Goal: Information Seeking & Learning: Learn about a topic

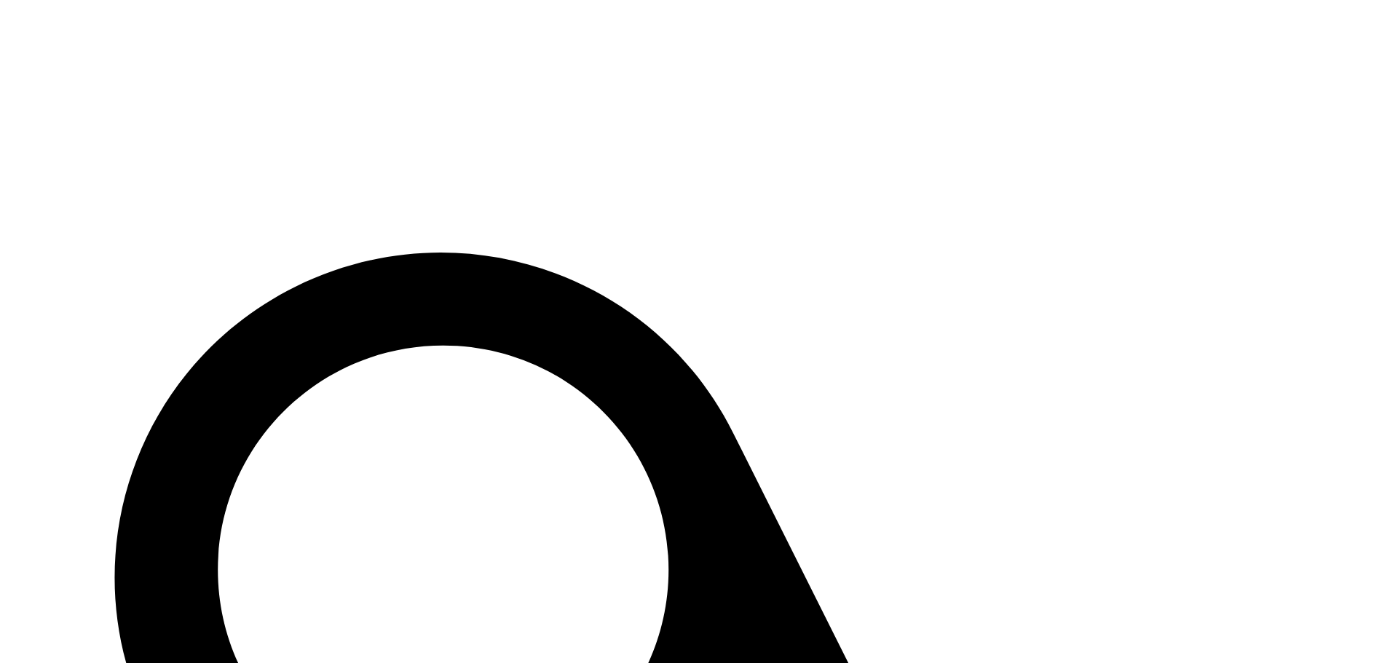
drag, startPoint x: 1247, startPoint y: 239, endPoint x: 931, endPoint y: 446, distance: 378.0
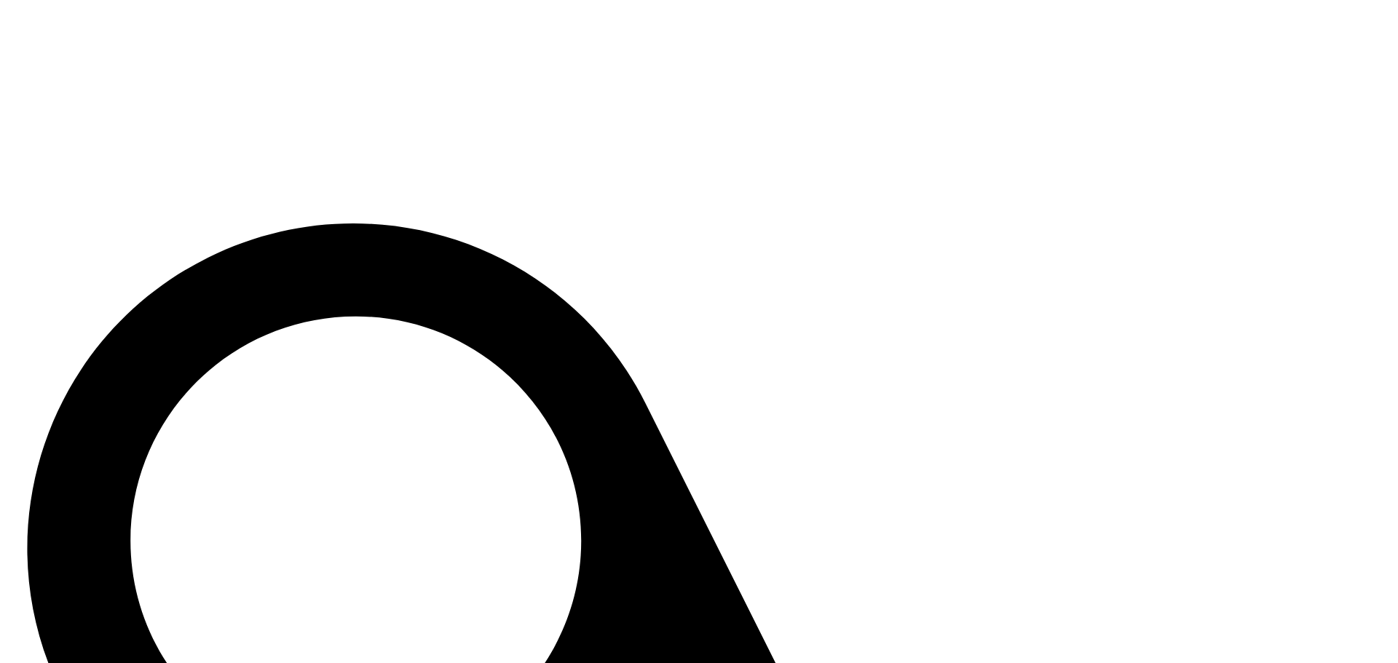
drag, startPoint x: 1005, startPoint y: 578, endPoint x: 955, endPoint y: 354, distance: 229.7
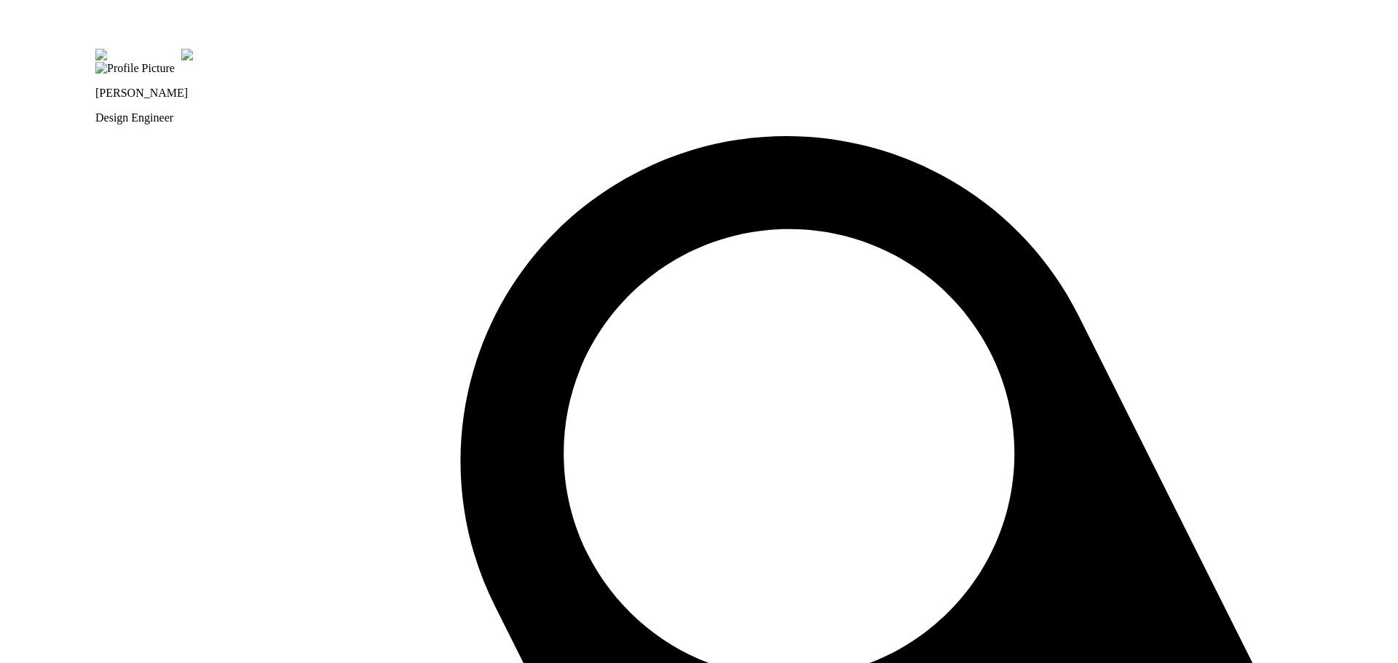
drag, startPoint x: 264, startPoint y: 559, endPoint x: 707, endPoint y: 571, distance: 442.8
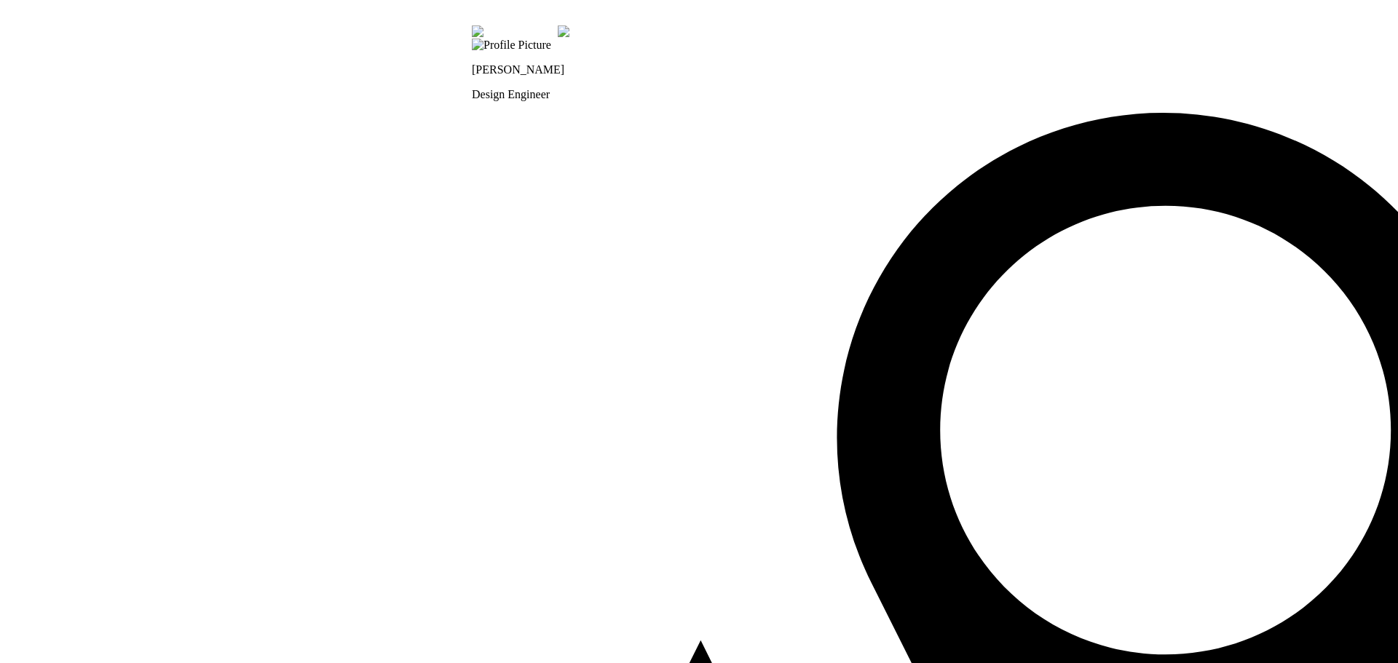
drag, startPoint x: 328, startPoint y: 571, endPoint x: 777, endPoint y: 549, distance: 449.8
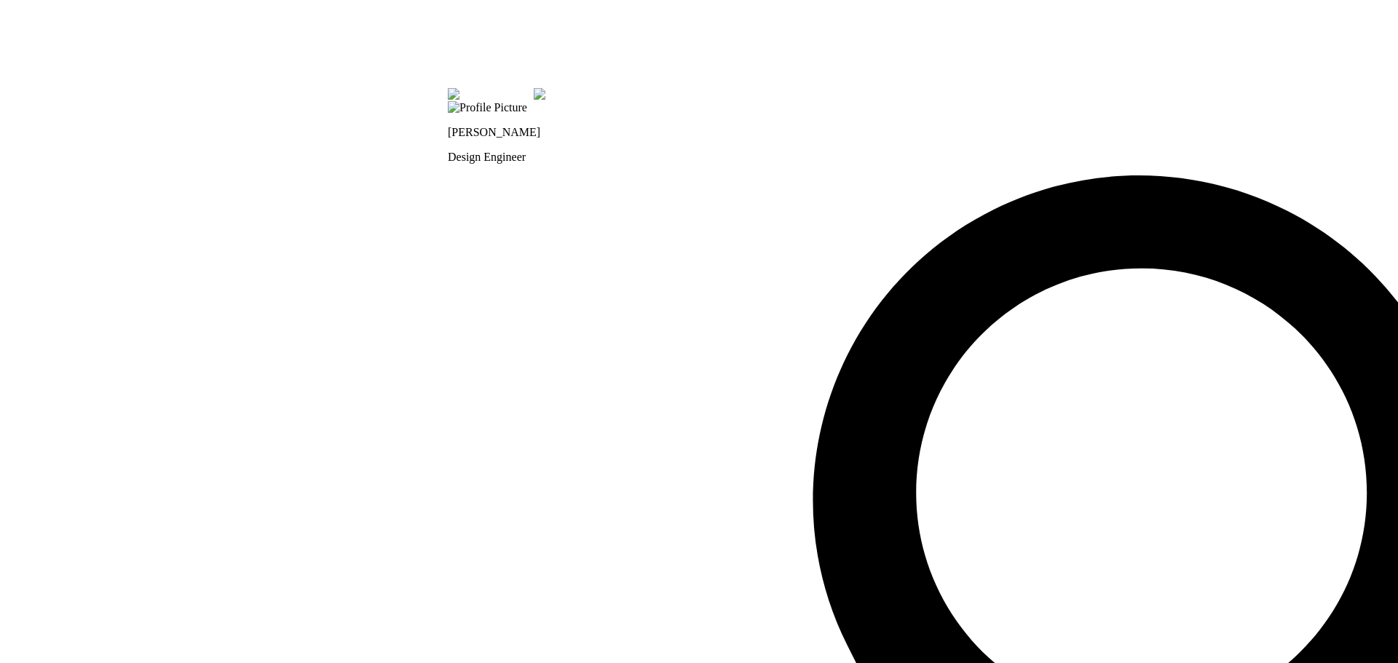
drag, startPoint x: 742, startPoint y: 353, endPoint x: 713, endPoint y: 459, distance: 110.2
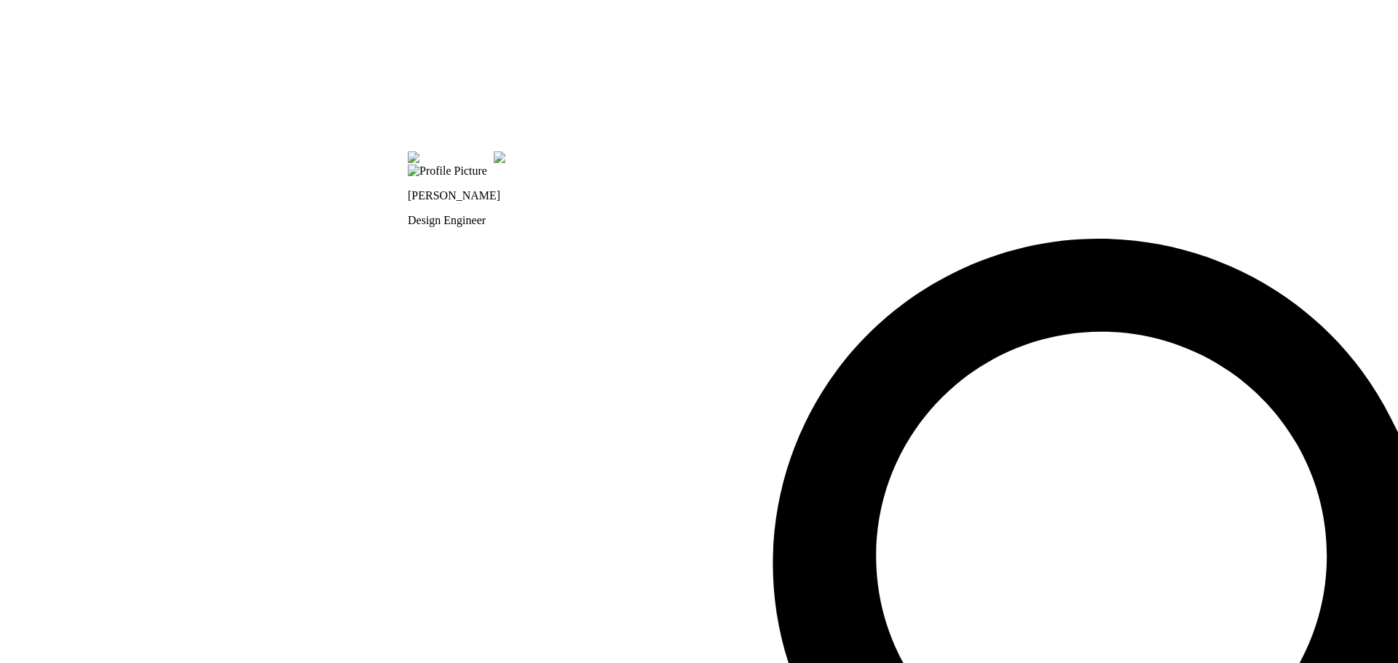
drag, startPoint x: 831, startPoint y: 366, endPoint x: 617, endPoint y: 141, distance: 310.0
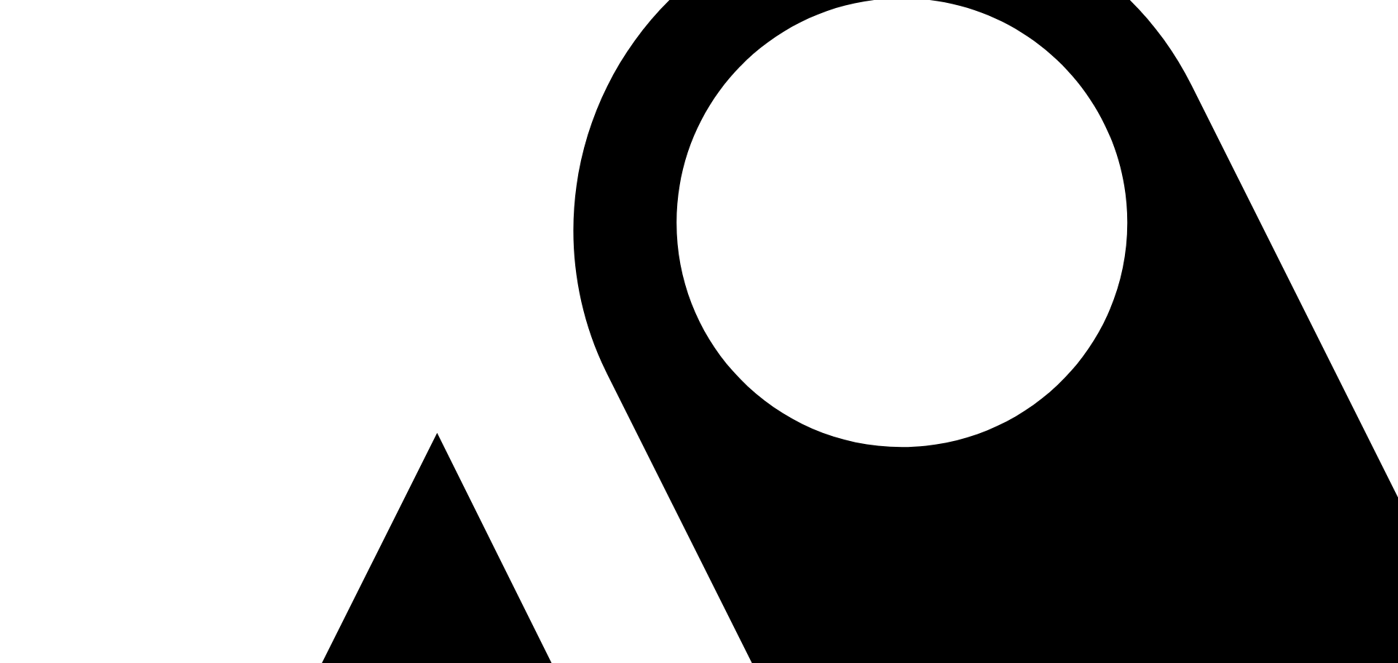
drag, startPoint x: 919, startPoint y: 475, endPoint x: 680, endPoint y: 116, distance: 431.1
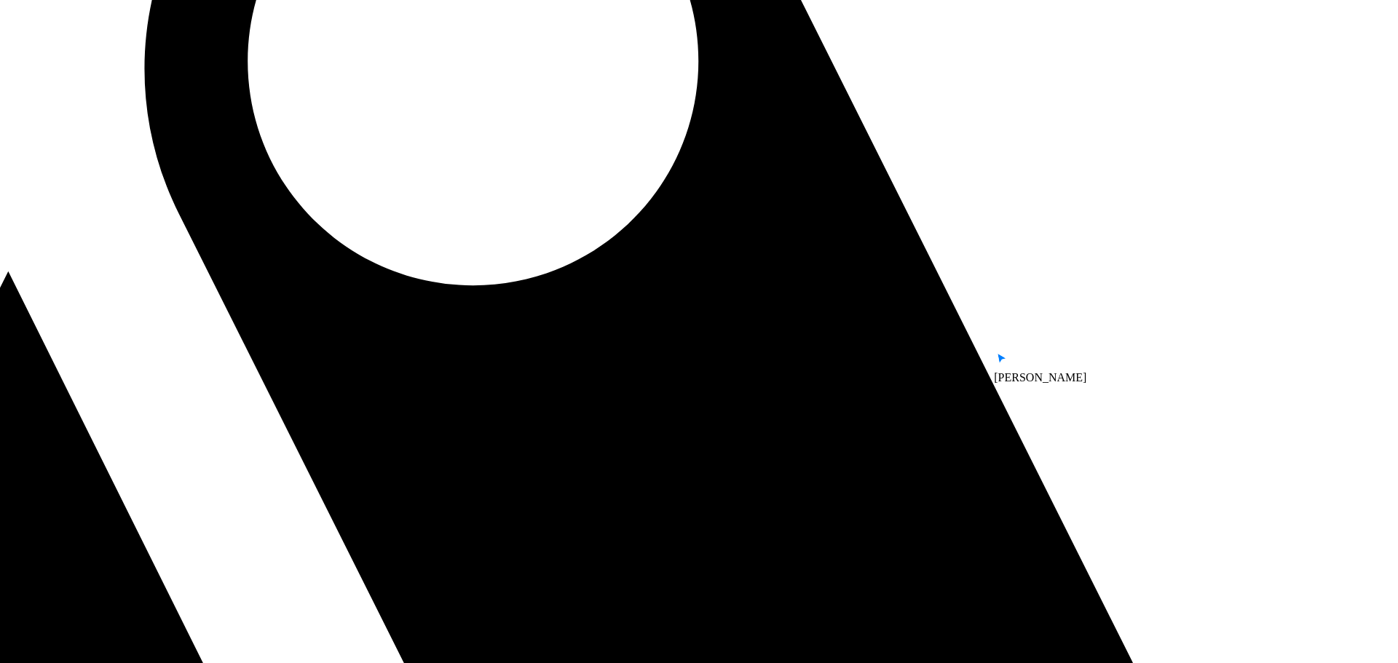
drag, startPoint x: 885, startPoint y: 141, endPoint x: 537, endPoint y: 292, distance: 379.9
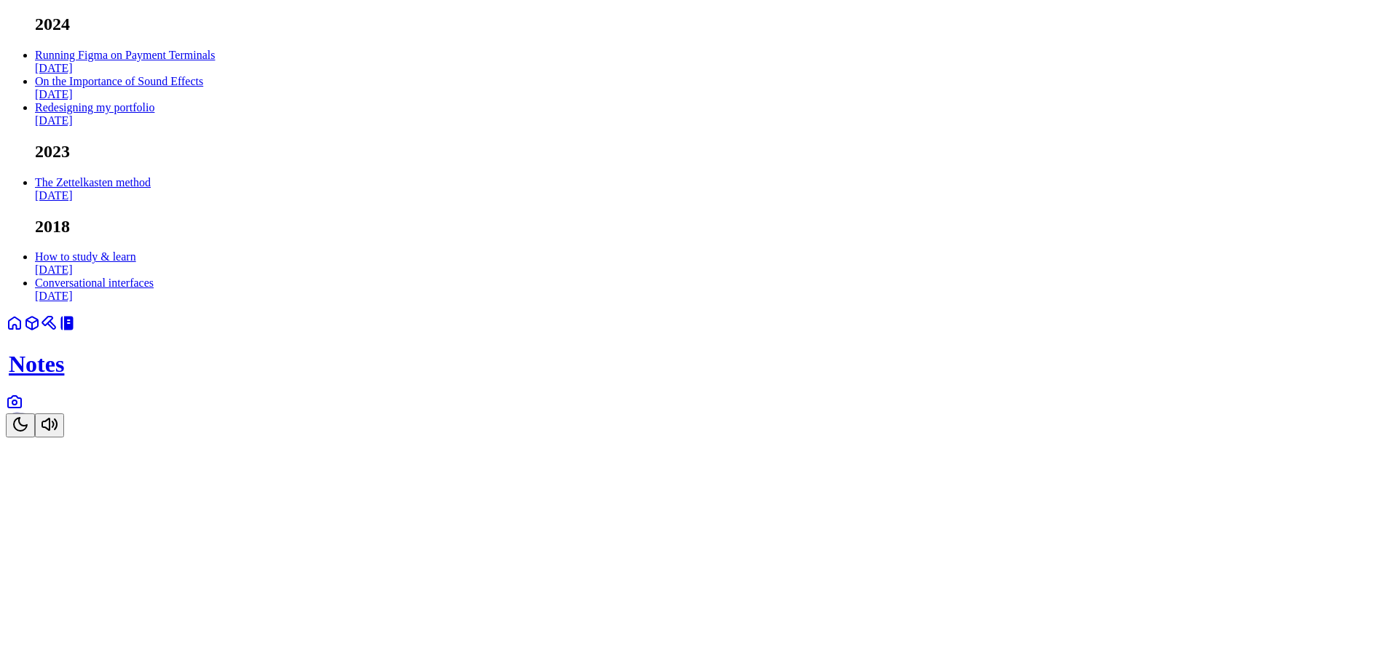
click at [23, 411] on icon at bounding box center [14, 401] width 17 height 17
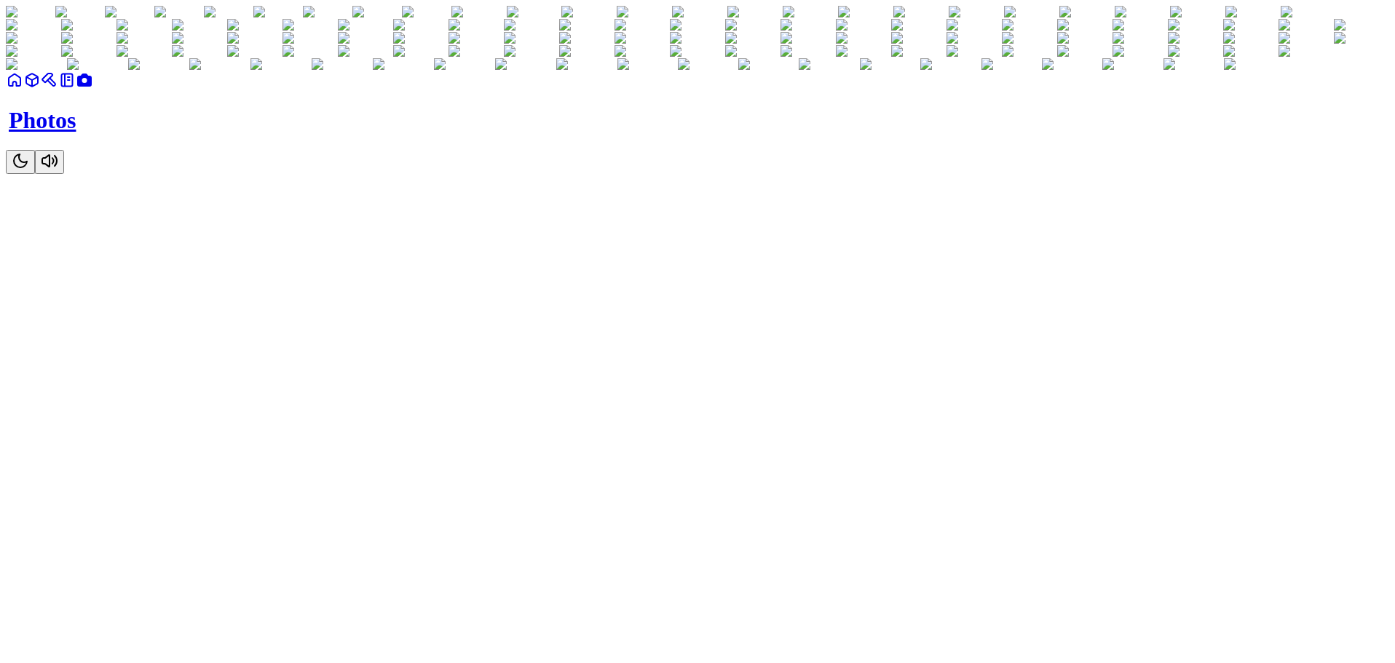
click at [76, 89] on icon at bounding box center [66, 79] width 17 height 17
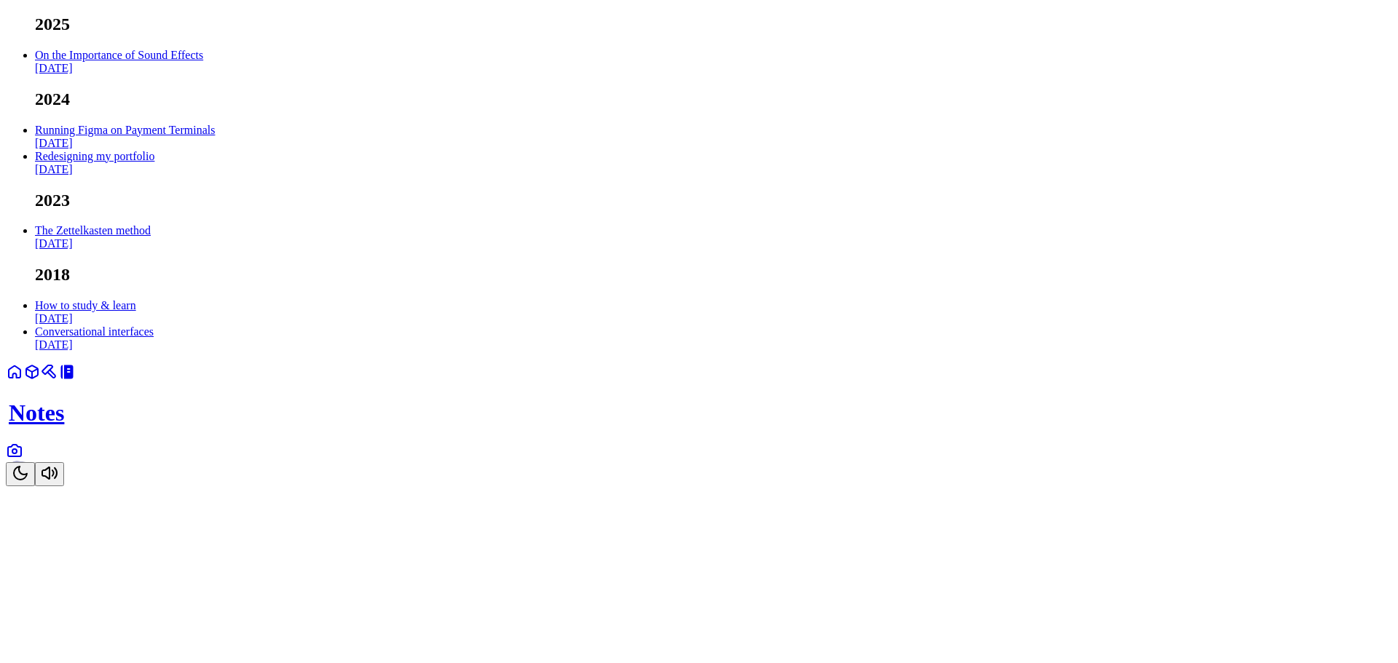
click at [653, 58] on ul "2025 On the Importance of Sound Effects Oct 2024 2024 Running Figma on Payment …" at bounding box center [699, 183] width 1386 height 337
click at [1118, 197] on body "2025 On the Importance of Sound Effects Oct 2024 2024 Running Figma on Payment …" at bounding box center [699, 251] width 1386 height 472
click at [203, 74] on link "On the Importance of Sound Effects Oct 2024" at bounding box center [119, 61] width 168 height 25
click at [203, 74] on link "On the Importance of Sound Effects [DATE]" at bounding box center [119, 61] width 168 height 25
click at [215, 149] on link "Running Figma on Payment Terminals [DATE]" at bounding box center [125, 136] width 180 height 25
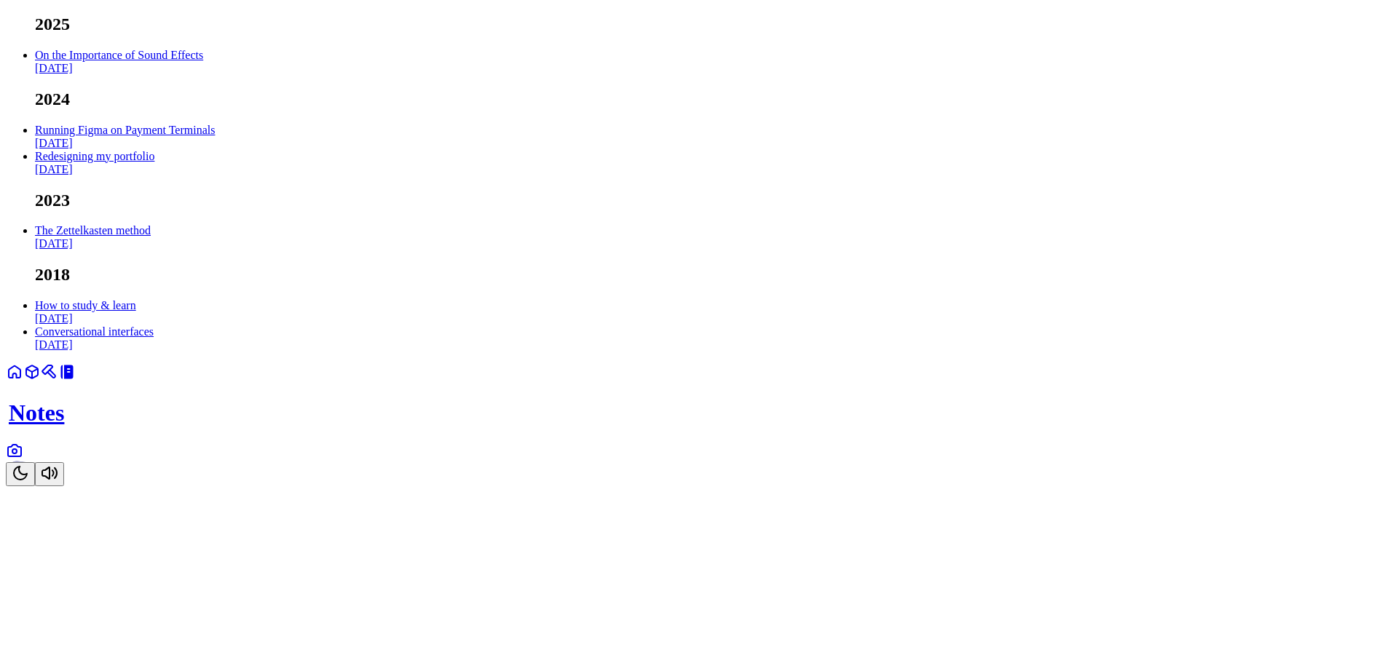
click at [23, 383] on link at bounding box center [14, 377] width 17 height 12
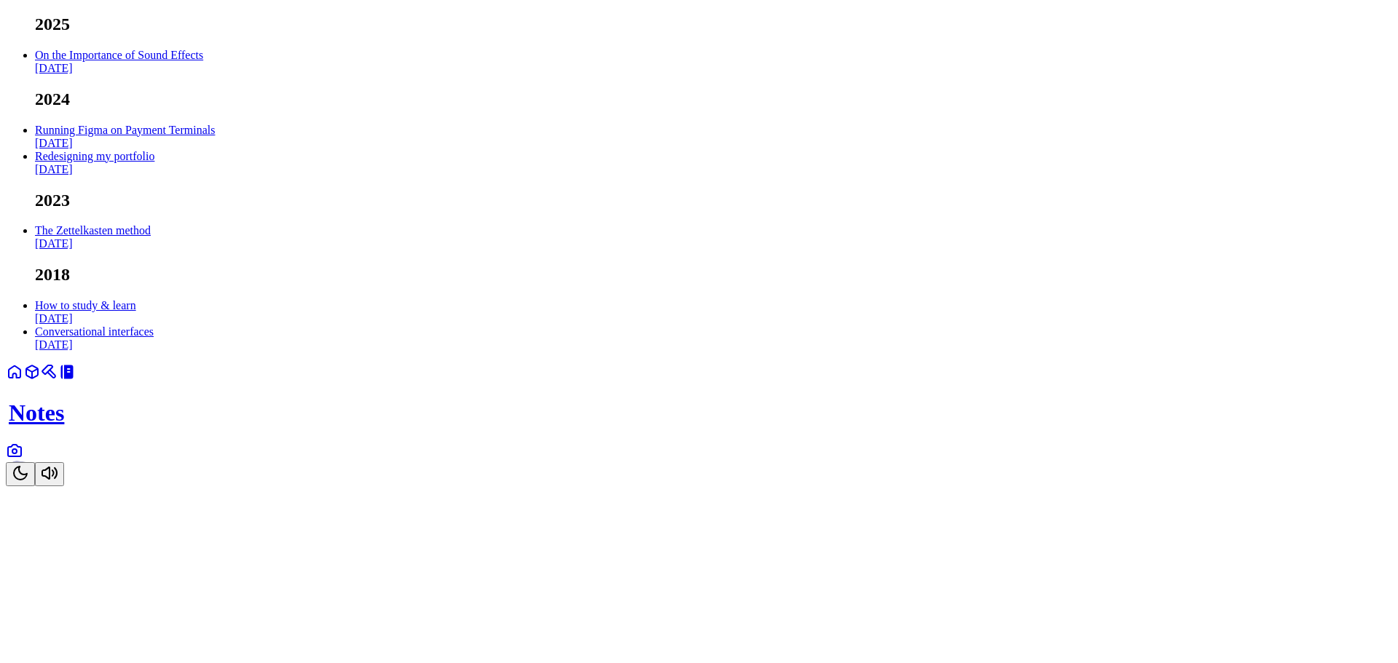
click at [23, 381] on icon at bounding box center [14, 371] width 17 height 17
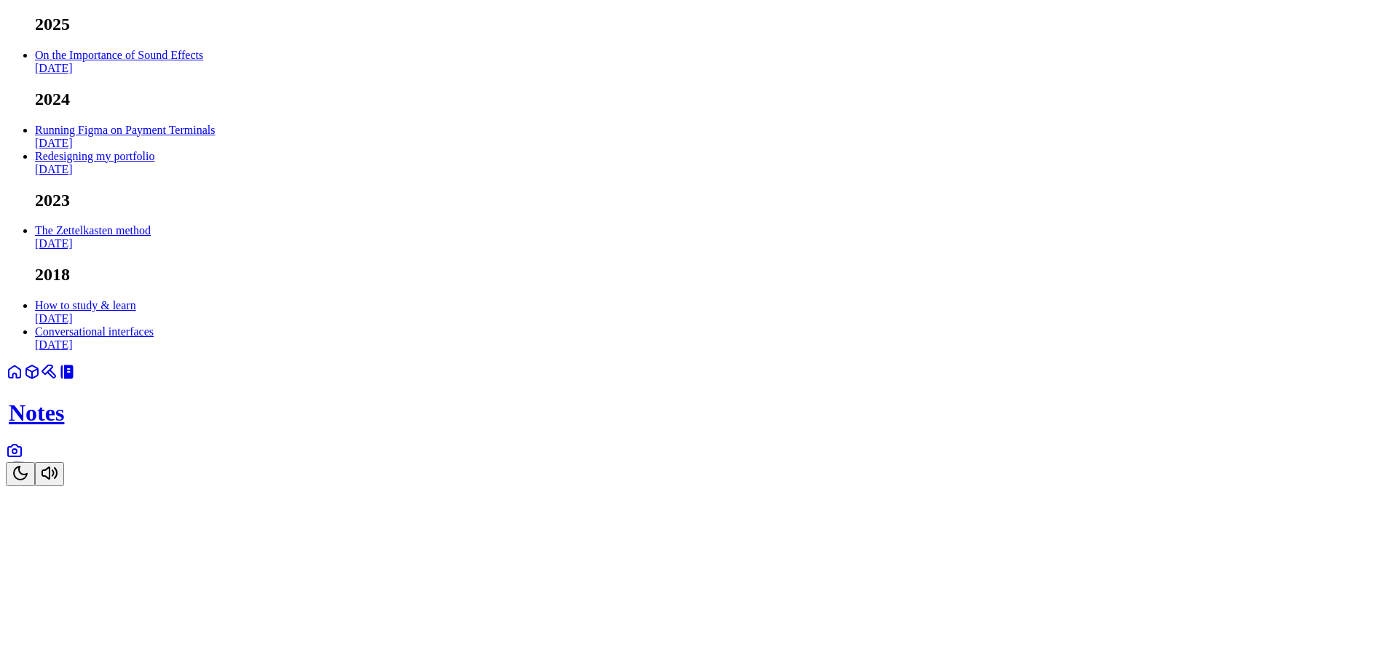
click at [20, 378] on icon at bounding box center [15, 372] width 12 height 12
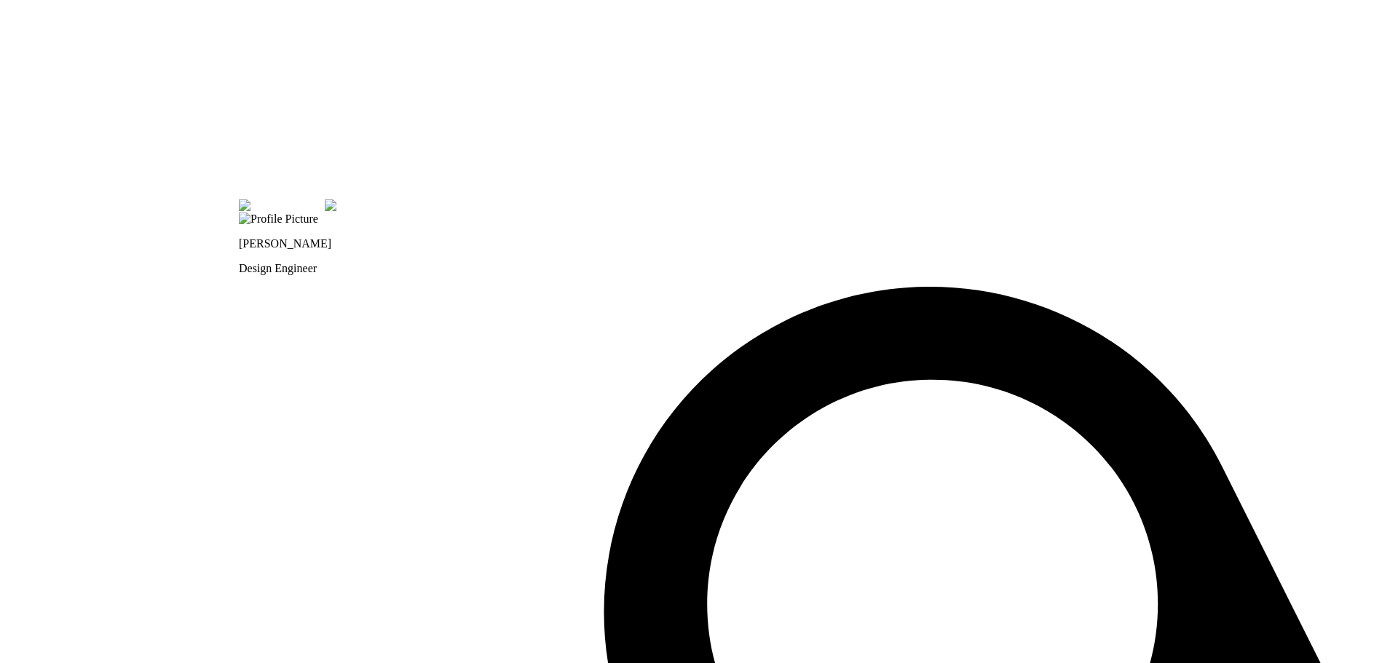
drag, startPoint x: 212, startPoint y: 313, endPoint x: 568, endPoint y: 529, distance: 416.2
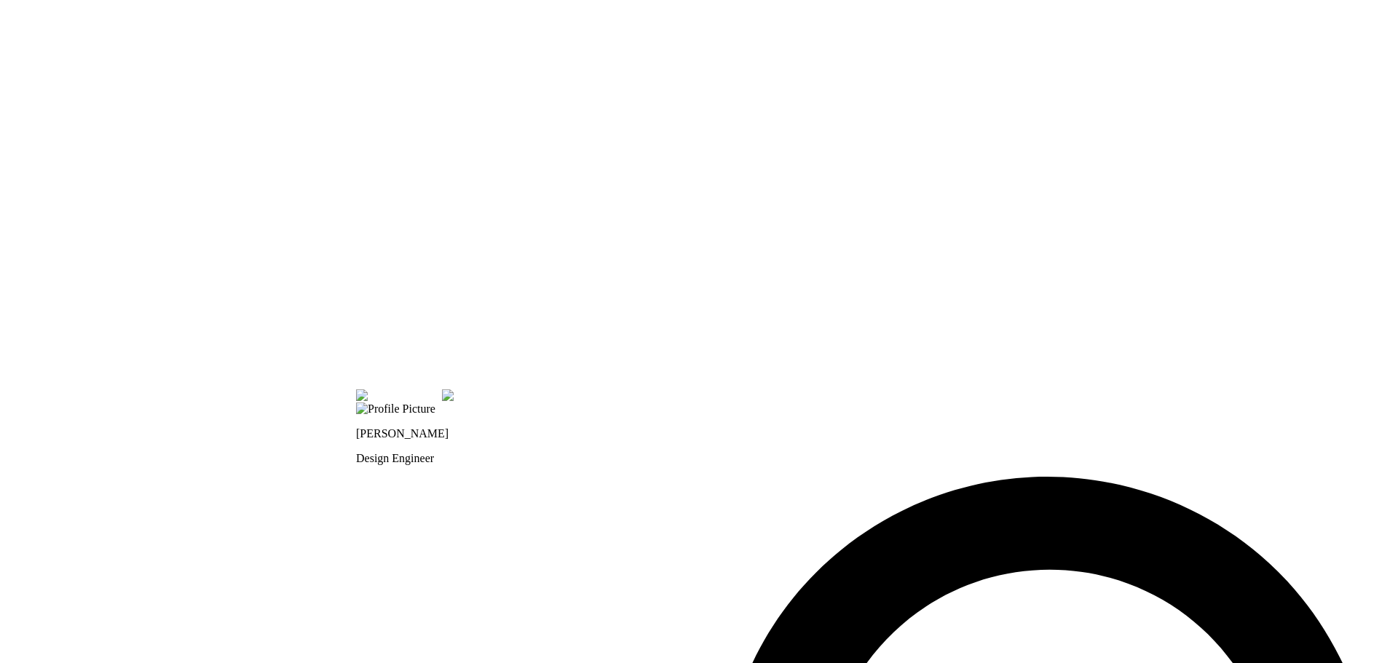
drag, startPoint x: 614, startPoint y: 183, endPoint x: 608, endPoint y: 329, distance: 145.7
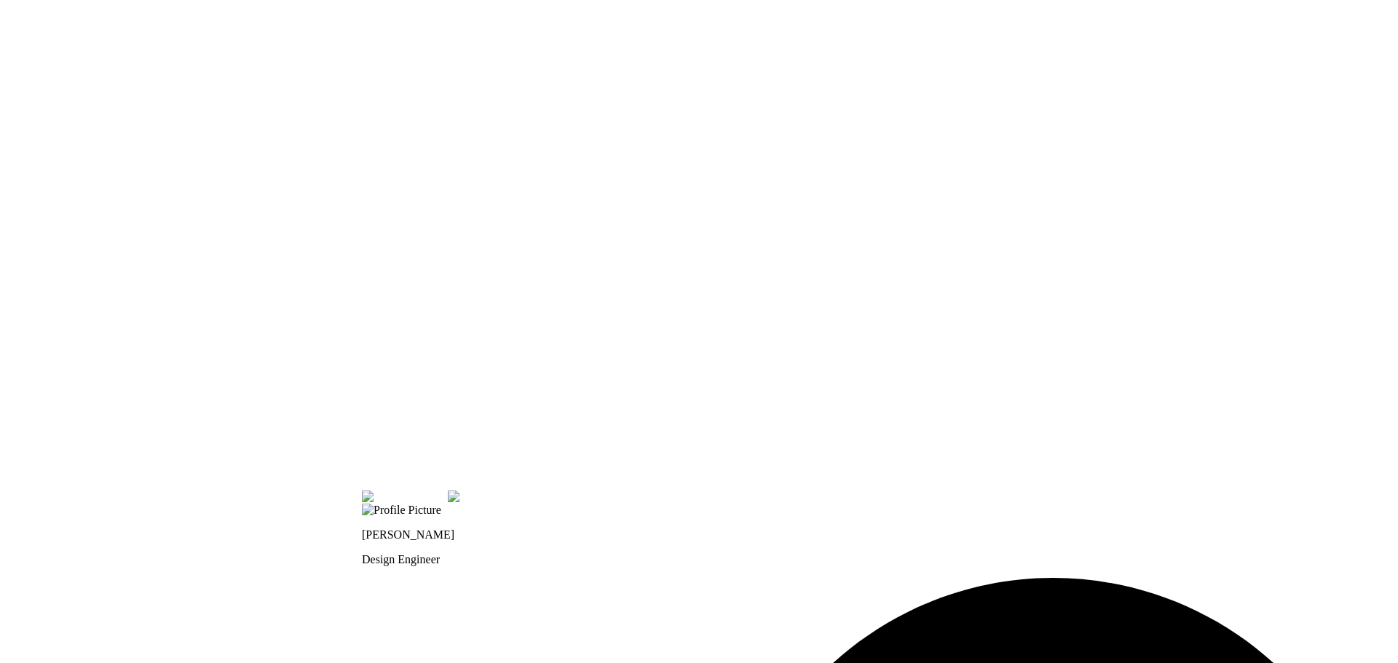
drag, startPoint x: 699, startPoint y: 270, endPoint x: 710, endPoint y: 410, distance: 140.2
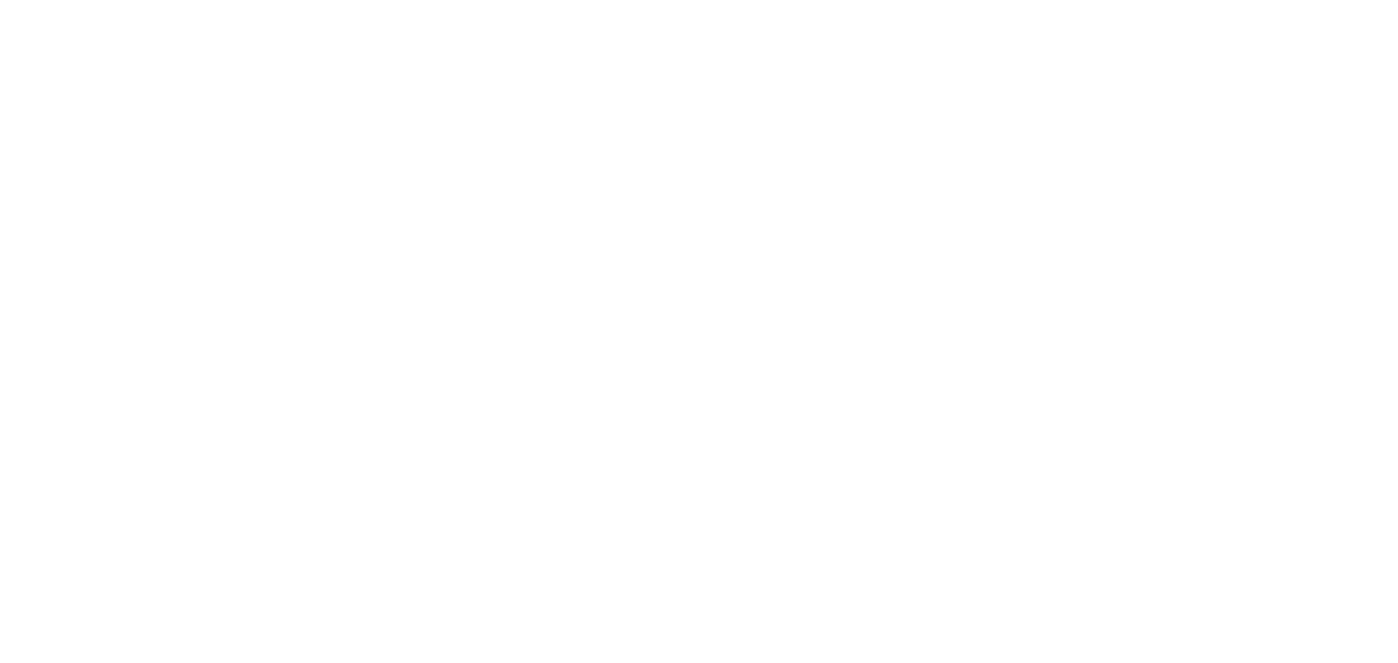
drag, startPoint x: 727, startPoint y: 357, endPoint x: 723, endPoint y: 514, distance: 156.6
drag, startPoint x: 885, startPoint y: 400, endPoint x: 516, endPoint y: 91, distance: 481.7
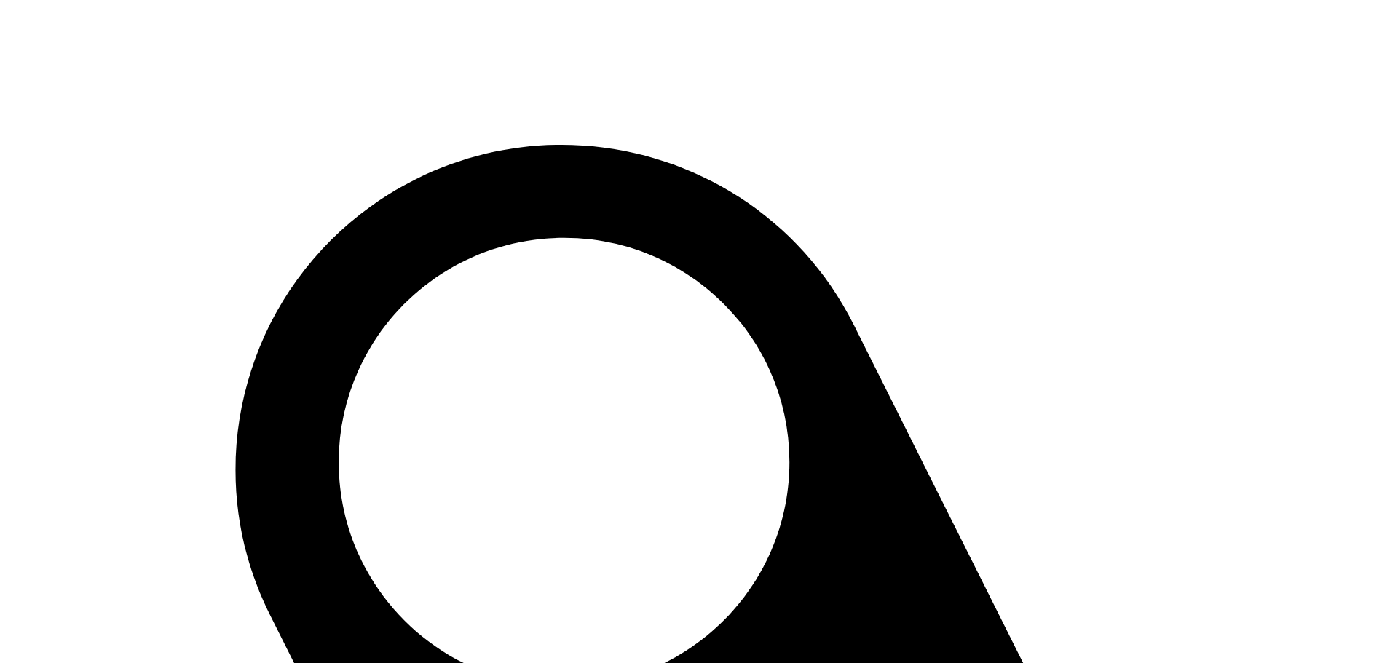
drag, startPoint x: 623, startPoint y: 293, endPoint x: 373, endPoint y: 45, distance: 352.2
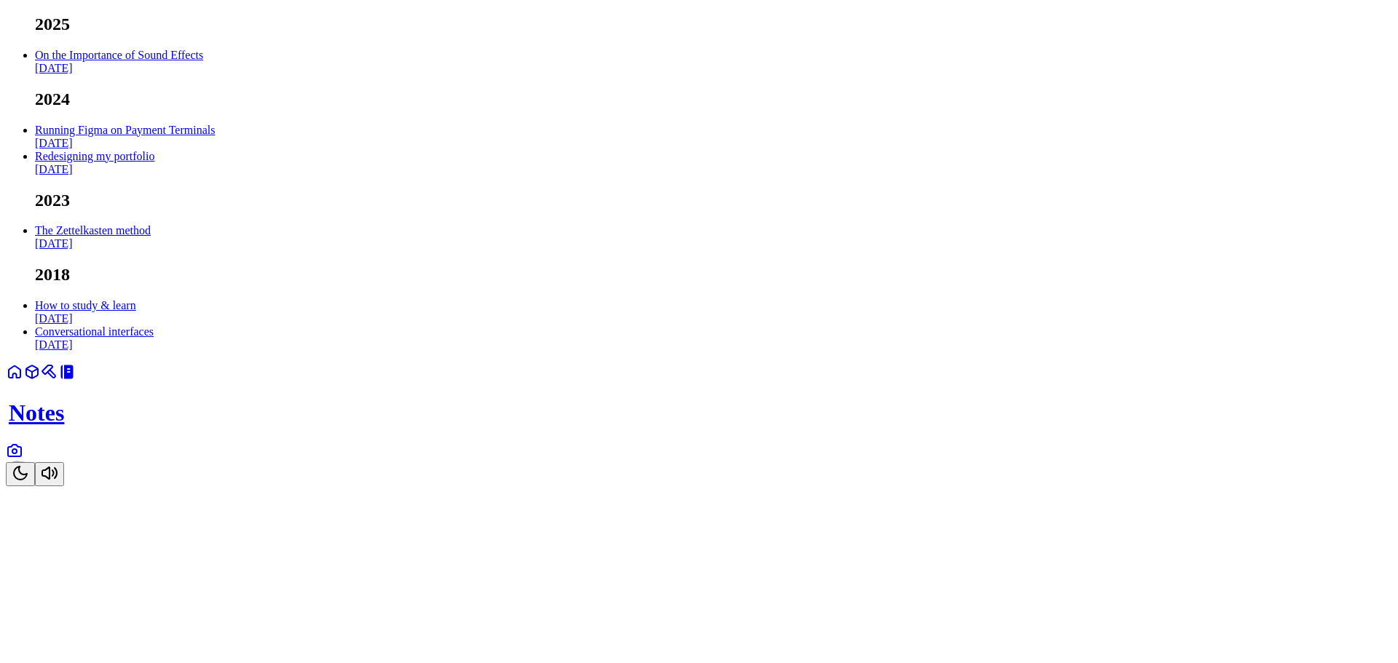
click at [215, 149] on link "Running Figma on Payment Terminals [DATE]" at bounding box center [125, 136] width 180 height 25
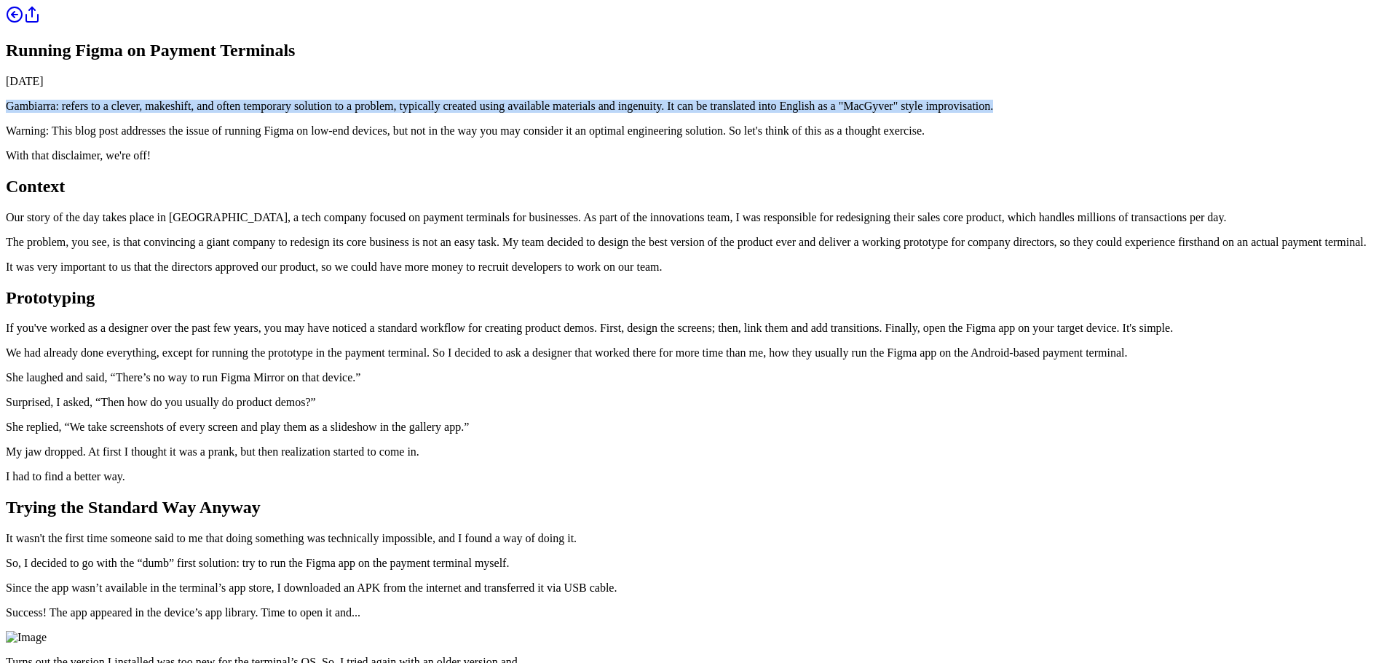
drag, startPoint x: 660, startPoint y: 264, endPoint x: 423, endPoint y: 216, distance: 242.2
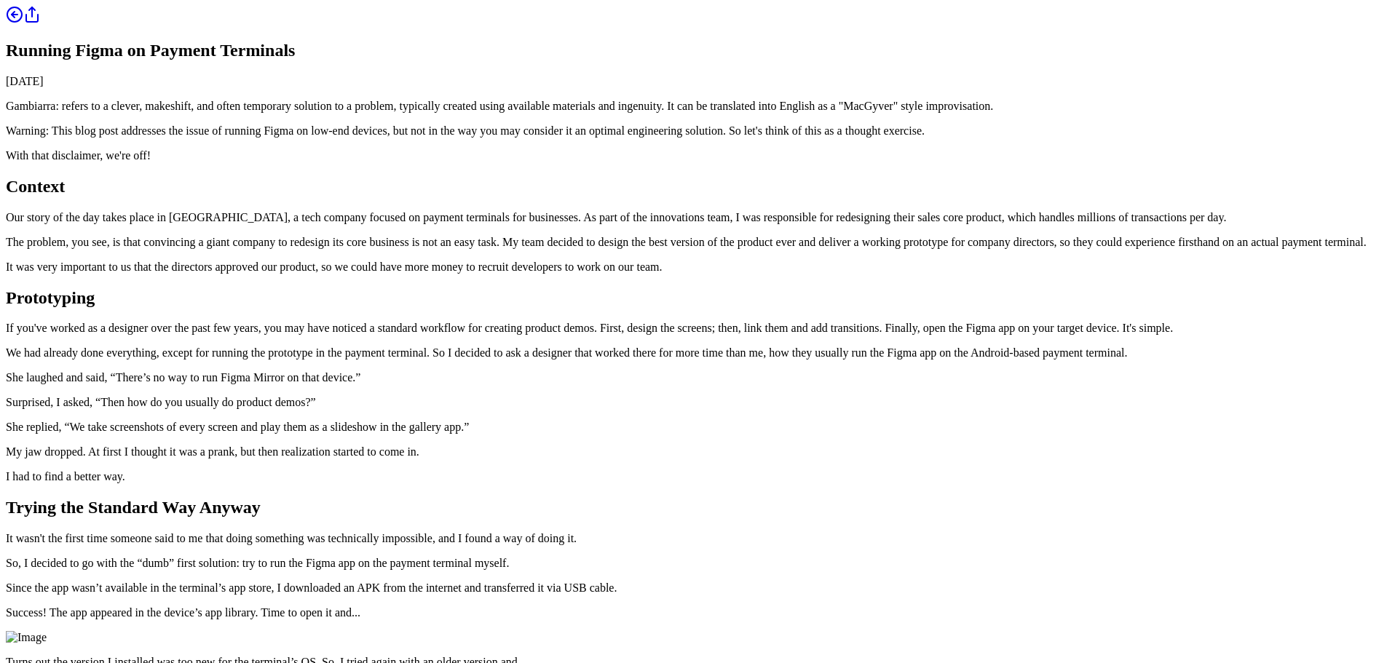
click at [524, 138] on p "Warning: This blog post addresses the issue of running Figma on low-end devices…" at bounding box center [697, 131] width 1383 height 13
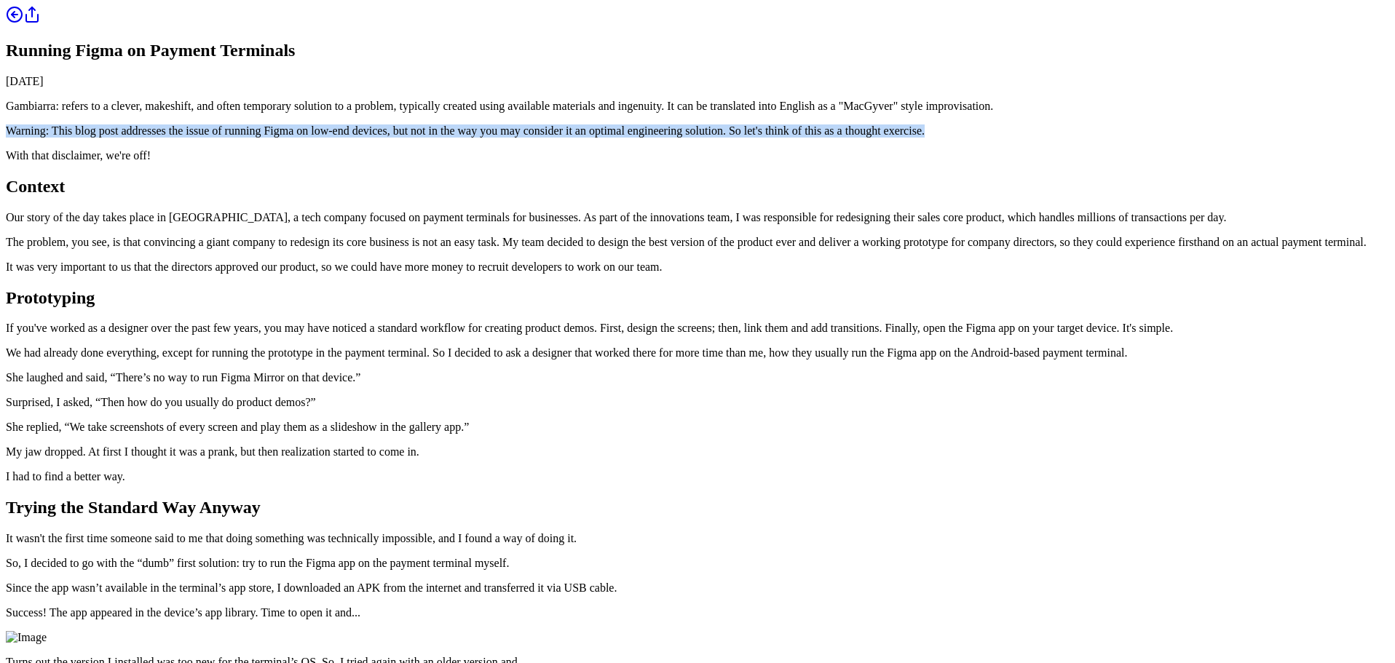
drag, startPoint x: 524, startPoint y: 336, endPoint x: 399, endPoint y: 288, distance: 133.5
click at [390, 274] on div at bounding box center [390, 274] width 0 height 0
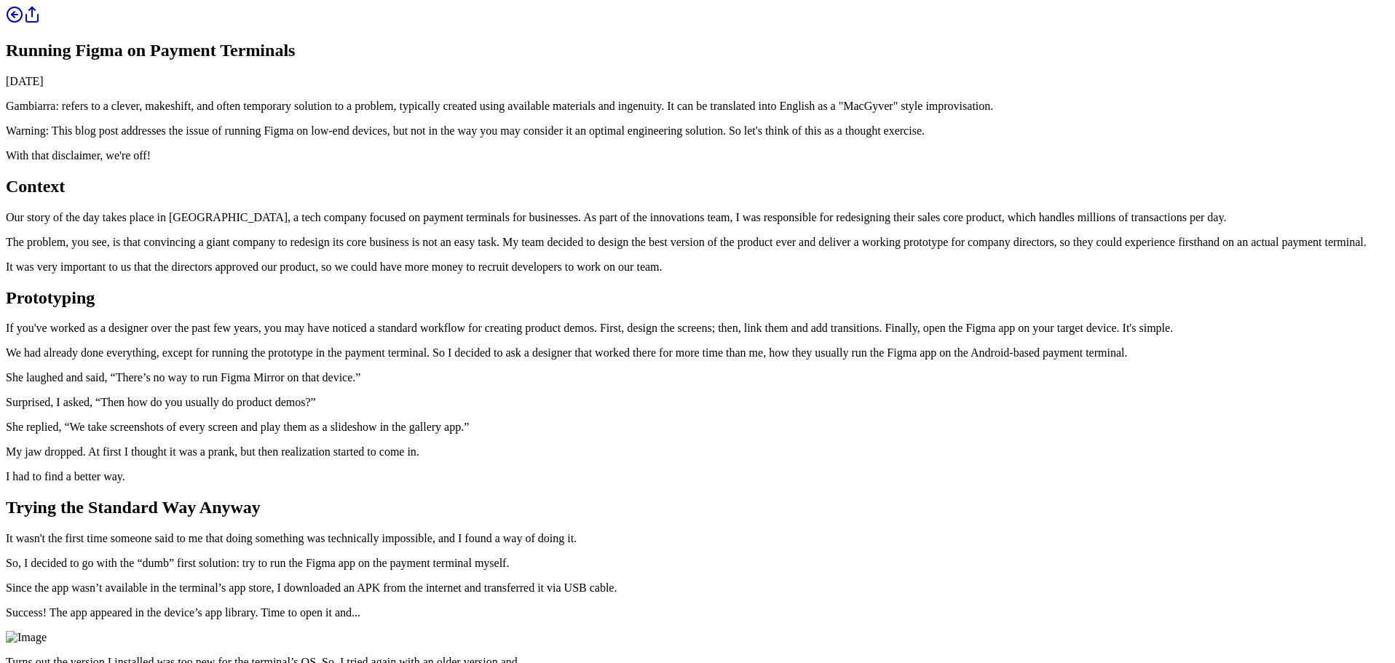
click at [787, 138] on p "Warning: This blog post addresses the issue of running Figma on low-end devices…" at bounding box center [697, 131] width 1383 height 13
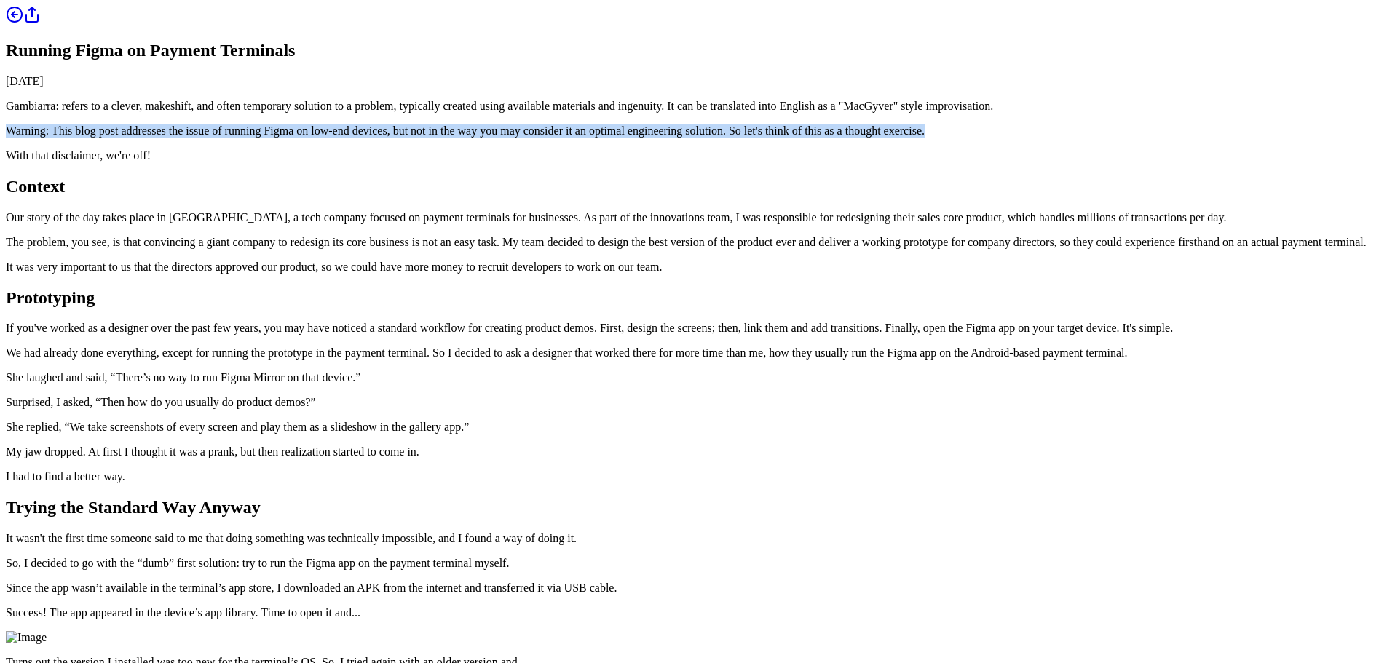
drag, startPoint x: 589, startPoint y: 341, endPoint x: 413, endPoint y: 289, distance: 183.8
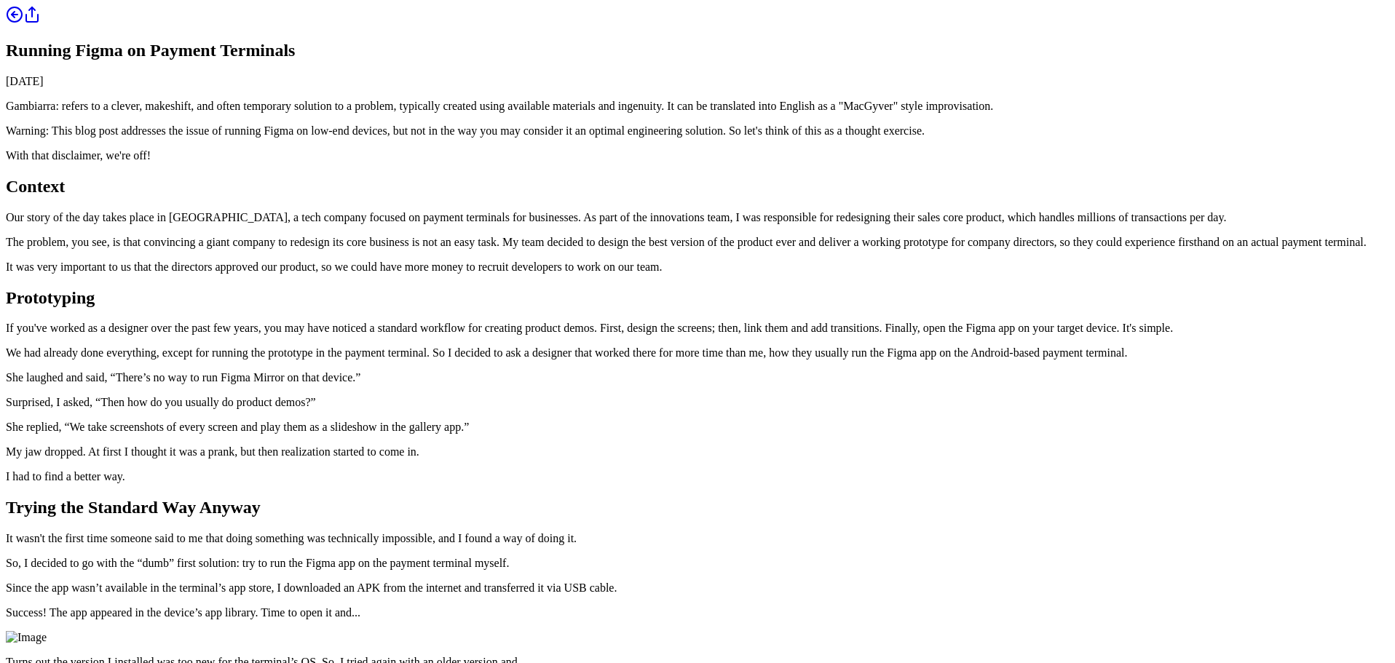
click at [643, 162] on p "With that disclaimer, we're off!" at bounding box center [697, 155] width 1383 height 13
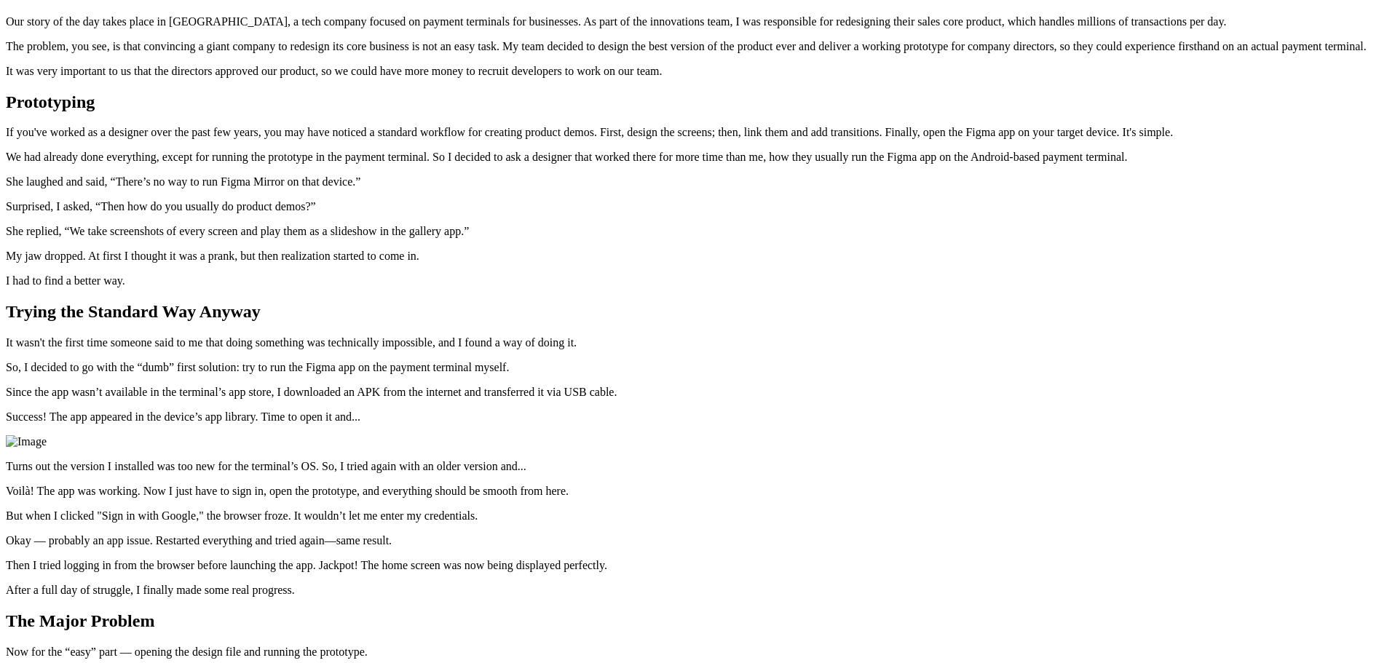
scroll to position [291, 0]
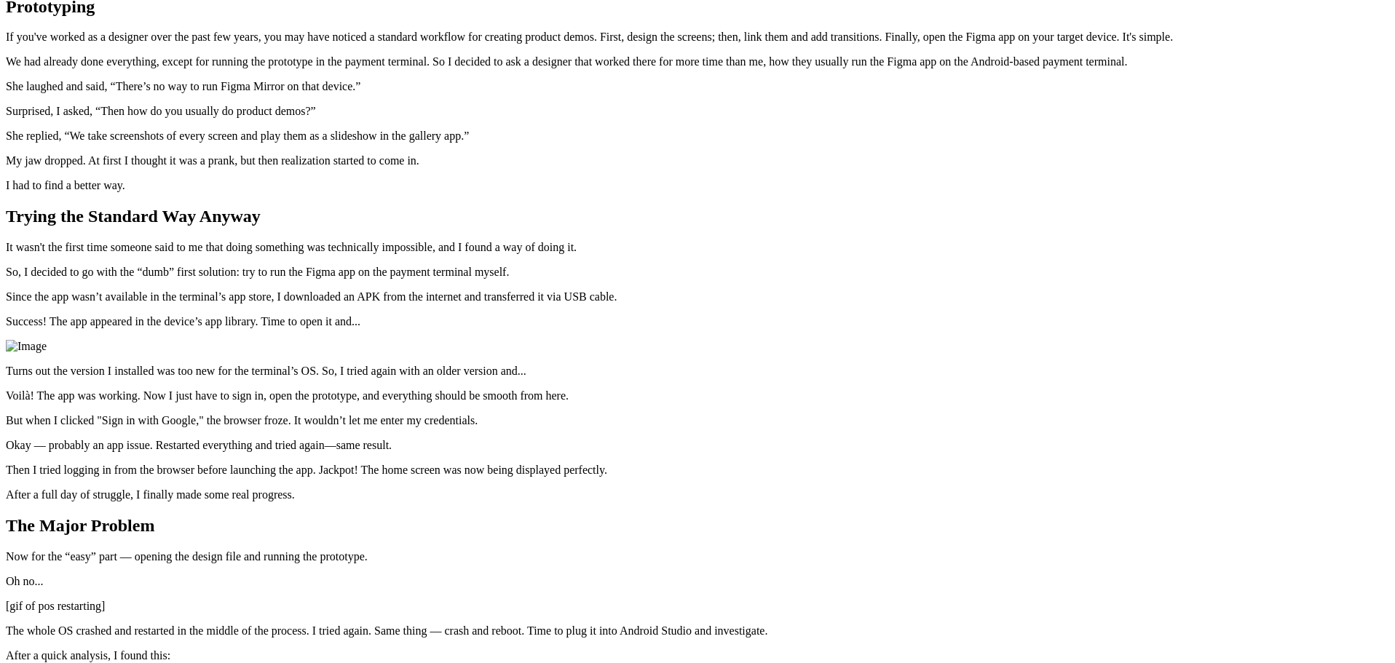
drag, startPoint x: 751, startPoint y: 229, endPoint x: 362, endPoint y: 162, distance: 394.7
click at [362, 162] on div "Running Figma on Payment Terminals [DATE] Gambiarra: refers to a clever, makesh…" at bounding box center [697, 426] width 1383 height 1423
drag, startPoint x: 454, startPoint y: 264, endPoint x: 564, endPoint y: 291, distance: 113.7
click at [564, 291] on div "Running Figma on Payment Terminals [DATE] Gambiarra: refers to a clever, makesh…" at bounding box center [697, 426] width 1383 height 1423
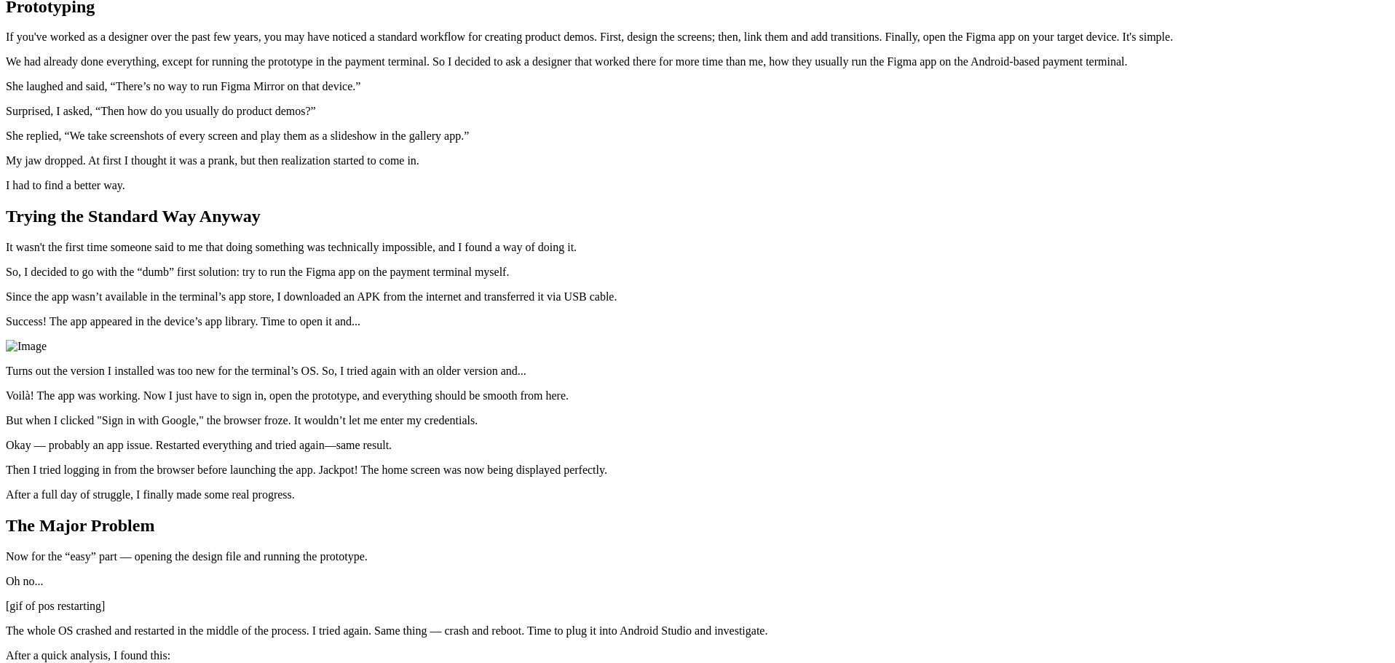
drag, startPoint x: 520, startPoint y: 284, endPoint x: 623, endPoint y: 289, distance: 103.5
drag, startPoint x: 586, startPoint y: 329, endPoint x: 430, endPoint y: 263, distance: 169.3
click at [430, 263] on div "Running Figma on Payment Terminals [DATE] Gambiarra: refers to a clever, makesh…" at bounding box center [697, 426] width 1383 height 1423
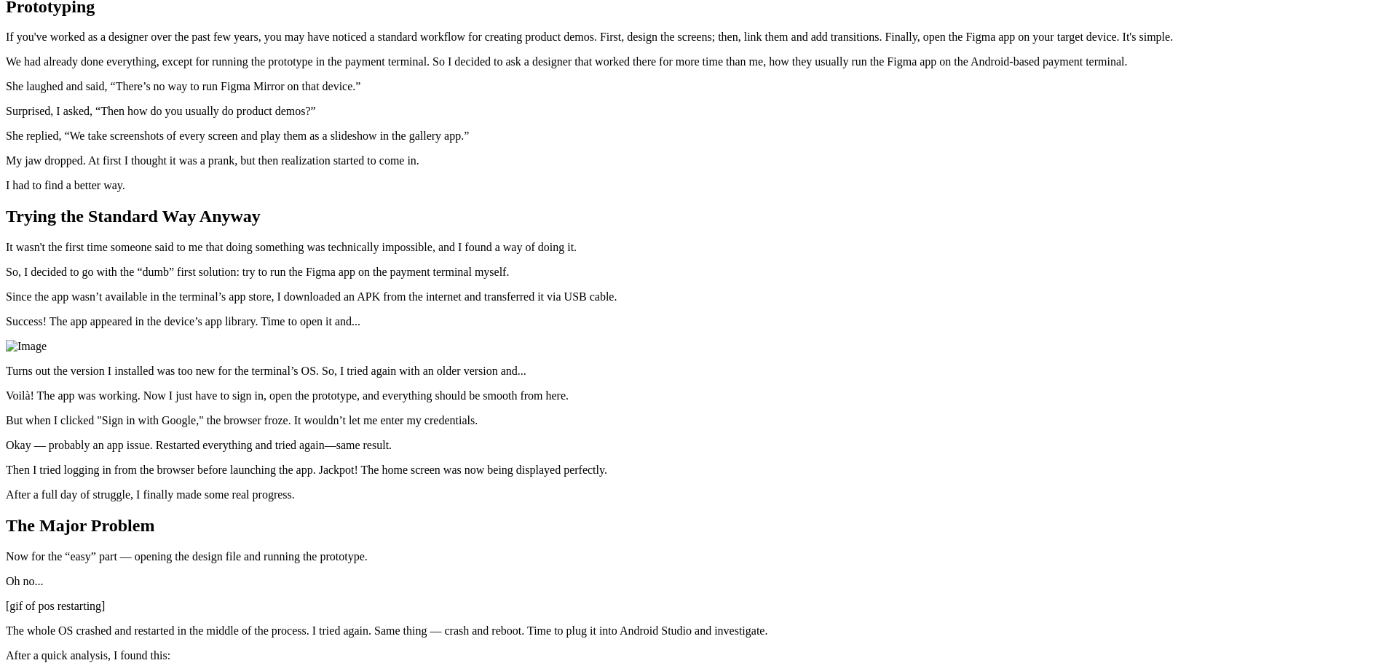
drag, startPoint x: 721, startPoint y: 388, endPoint x: 397, endPoint y: 367, distance: 324.7
click at [397, 367] on div "Running Figma on Payment Terminals [DATE] Gambiarra: refers to a clever, makesh…" at bounding box center [697, 426] width 1383 height 1423
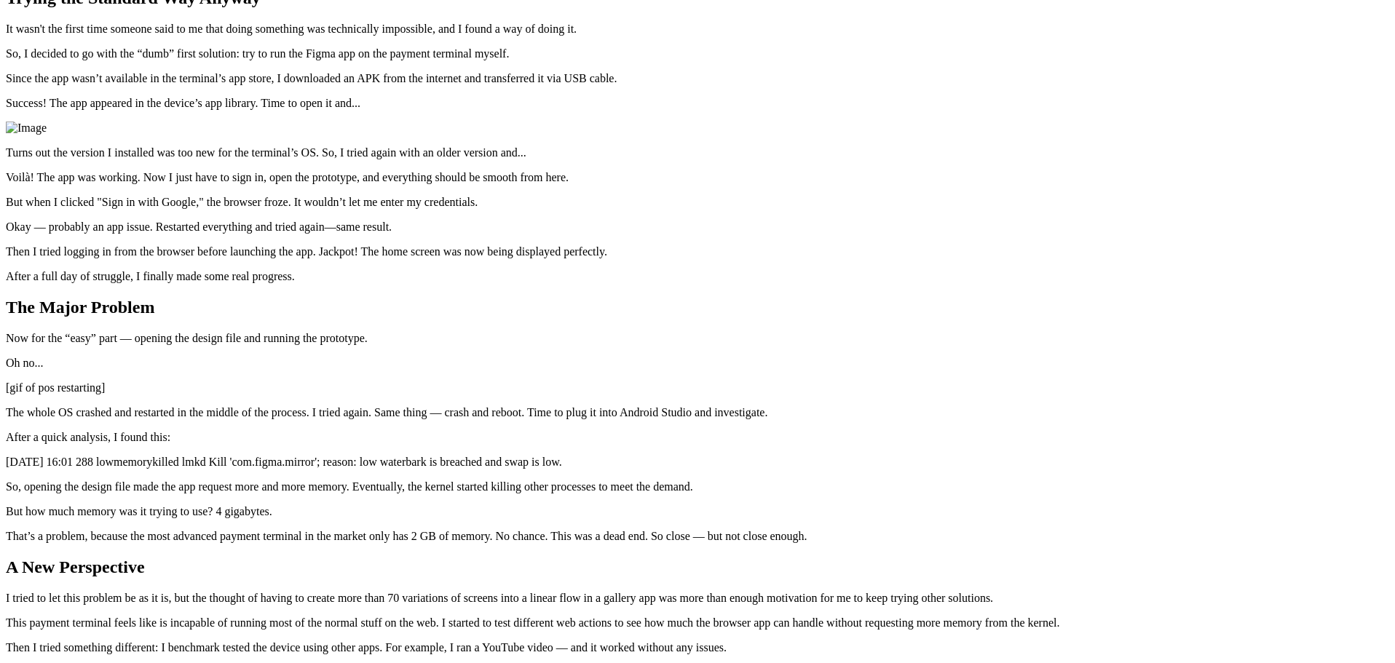
click at [397, 367] on div "Running Figma on Payment Terminals [DATE] Gambiarra: refers to a clever, makesh…" at bounding box center [697, 207] width 1383 height 1423
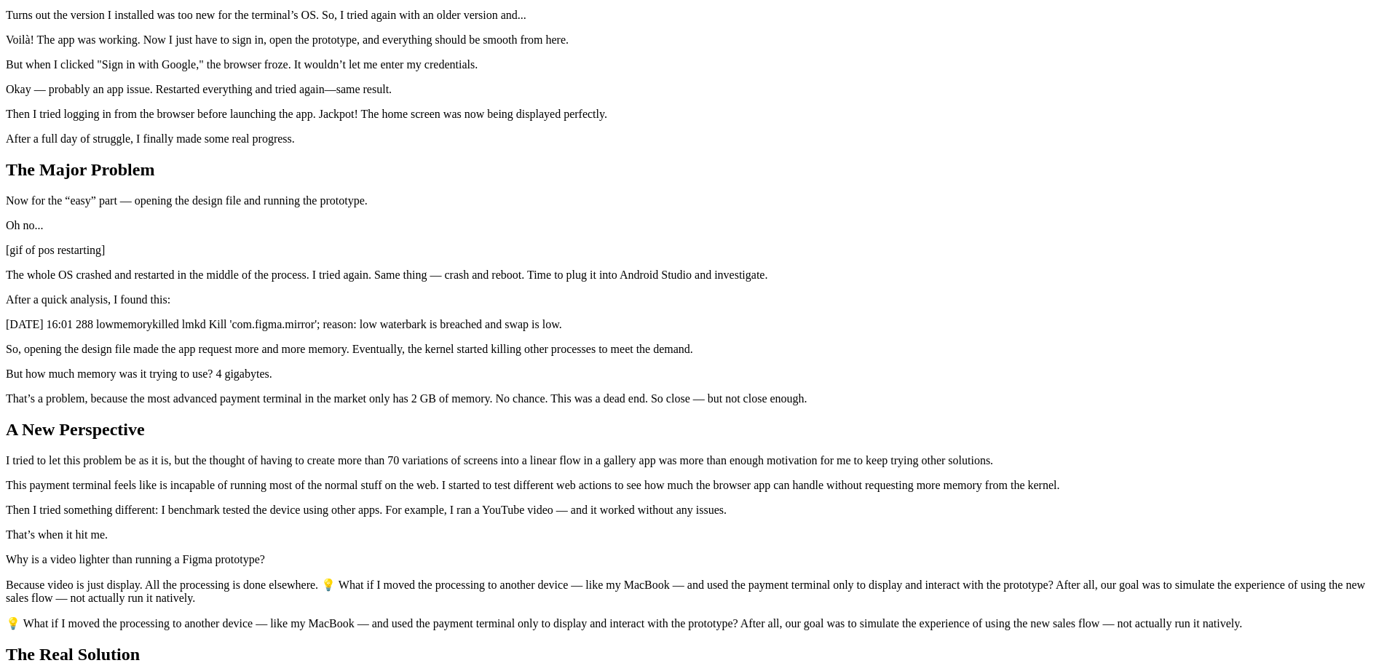
scroll to position [655, 0]
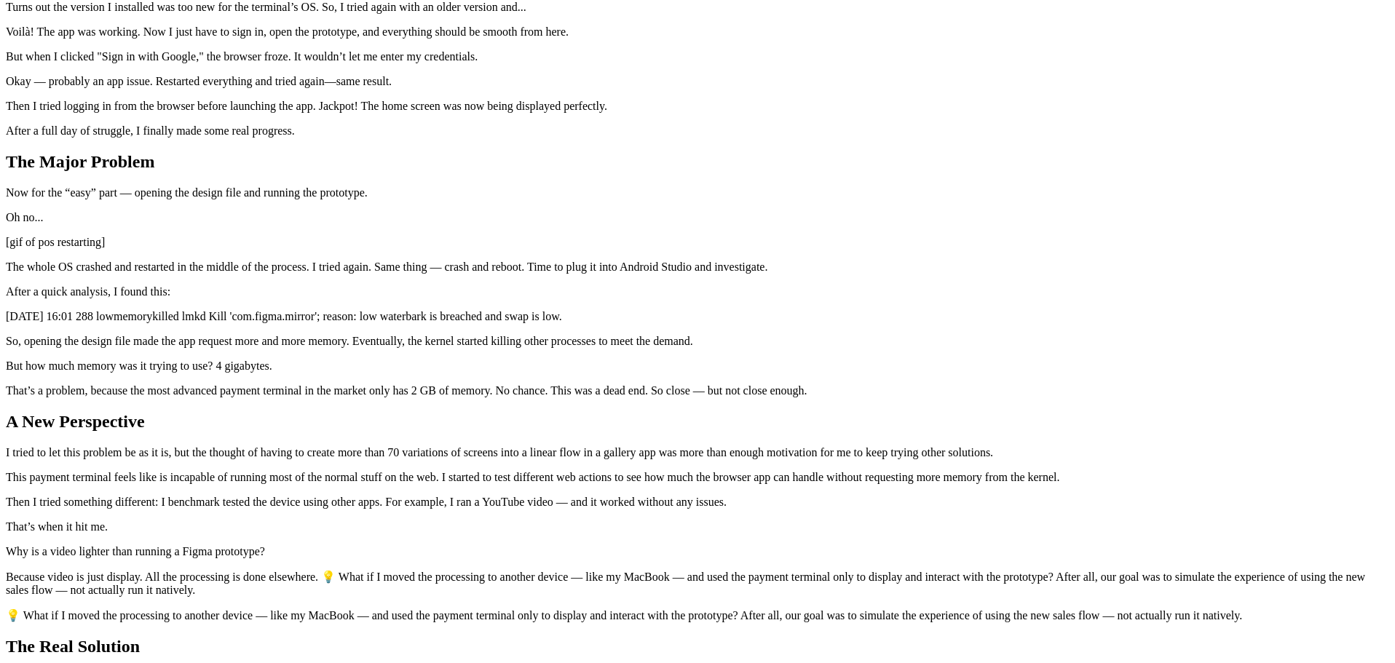
drag, startPoint x: 435, startPoint y: 92, endPoint x: 866, endPoint y: 149, distance: 434.8
click at [866, 149] on div "Running Figma on Payment Terminals [DATE] Gambiarra: refers to a clever, makesh…" at bounding box center [697, 62] width 1383 height 1423
drag, startPoint x: 866, startPoint y: 149, endPoint x: 672, endPoint y: 134, distance: 194.9
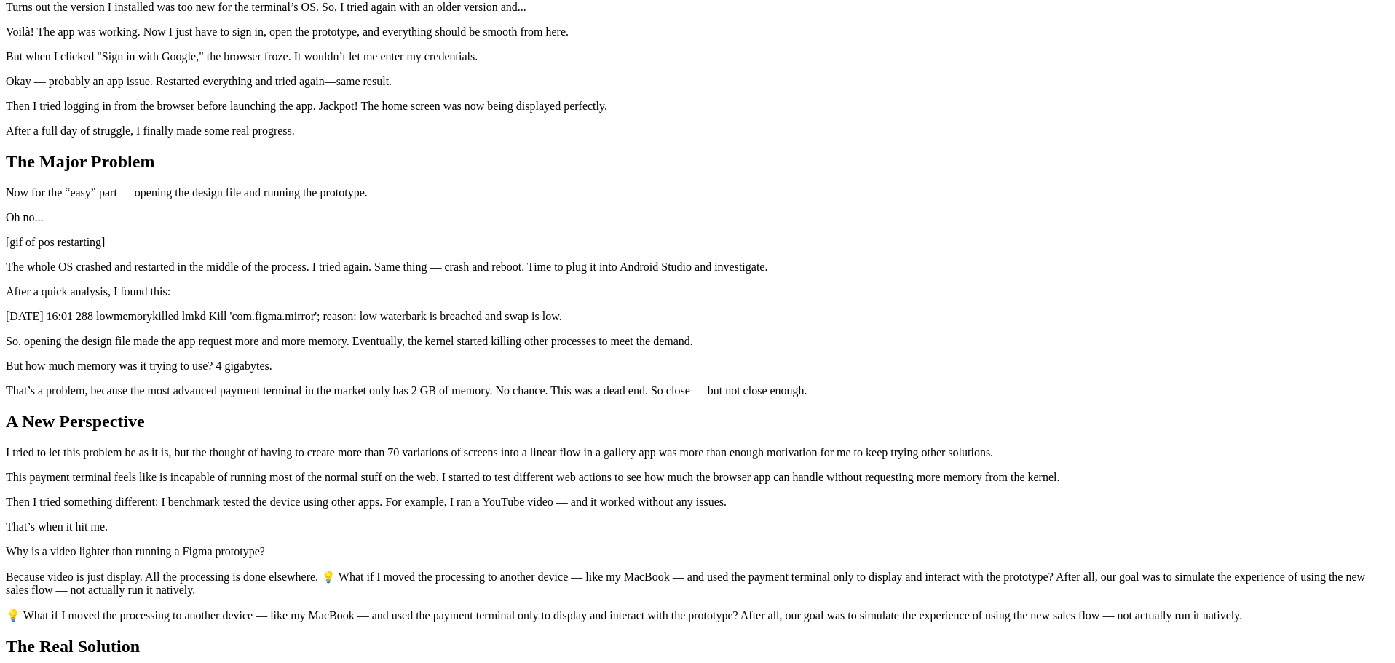
click at [663, 170] on article "Running Figma on Payment Terminals [DATE] Gambiarra: refers to a clever, makesh…" at bounding box center [697, 79] width 1383 height 1388
drag, startPoint x: 435, startPoint y: 187, endPoint x: 751, endPoint y: 239, distance: 320.2
click at [751, 239] on div "Running Figma on Payment Terminals [DATE] Gambiarra: refers to a clever, makesh…" at bounding box center [697, 62] width 1383 height 1423
drag, startPoint x: 751, startPoint y: 239, endPoint x: 422, endPoint y: 199, distance: 331.5
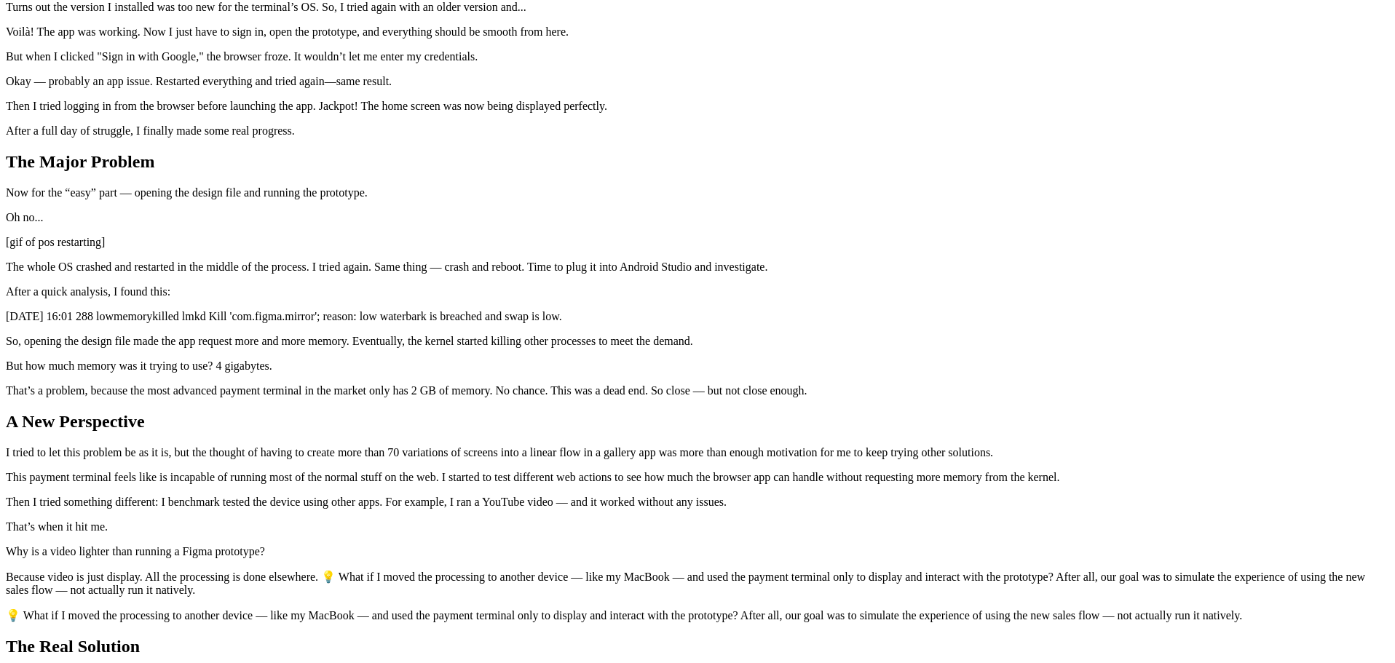
click at [422, 199] on div "Running Figma on Payment Terminals [DATE] Gambiarra: refers to a clever, makesh…" at bounding box center [697, 62] width 1383 height 1423
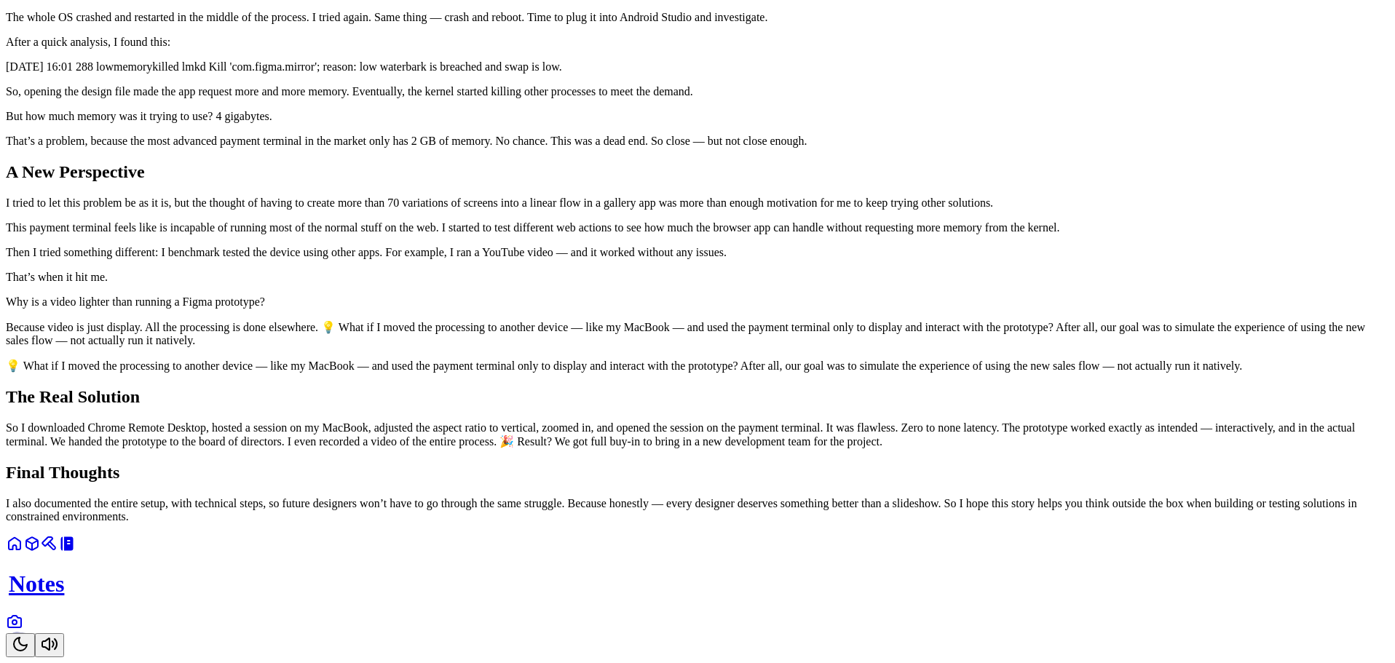
scroll to position [1165, 0]
drag, startPoint x: 438, startPoint y: 214, endPoint x: 882, endPoint y: 198, distance: 444.4
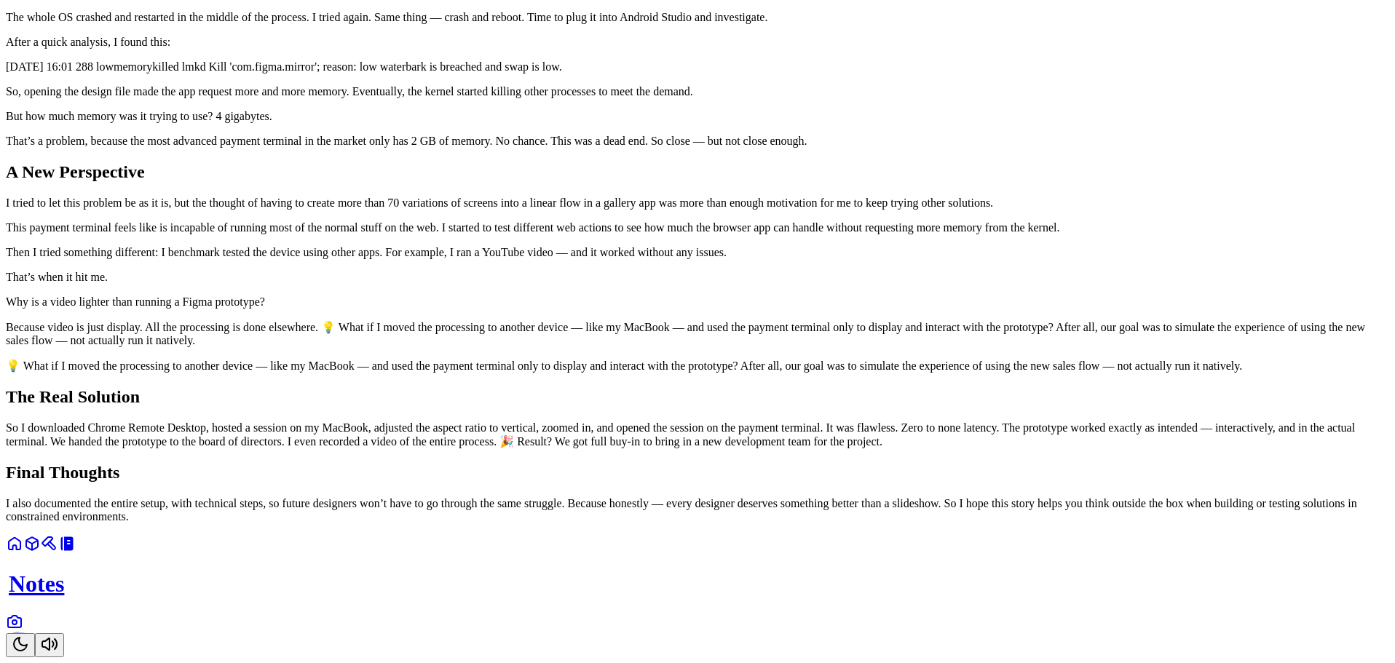
drag, startPoint x: 586, startPoint y: 205, endPoint x: 409, endPoint y: 175, distance: 179.4
drag, startPoint x: 434, startPoint y: 235, endPoint x: 626, endPoint y: 244, distance: 192.4
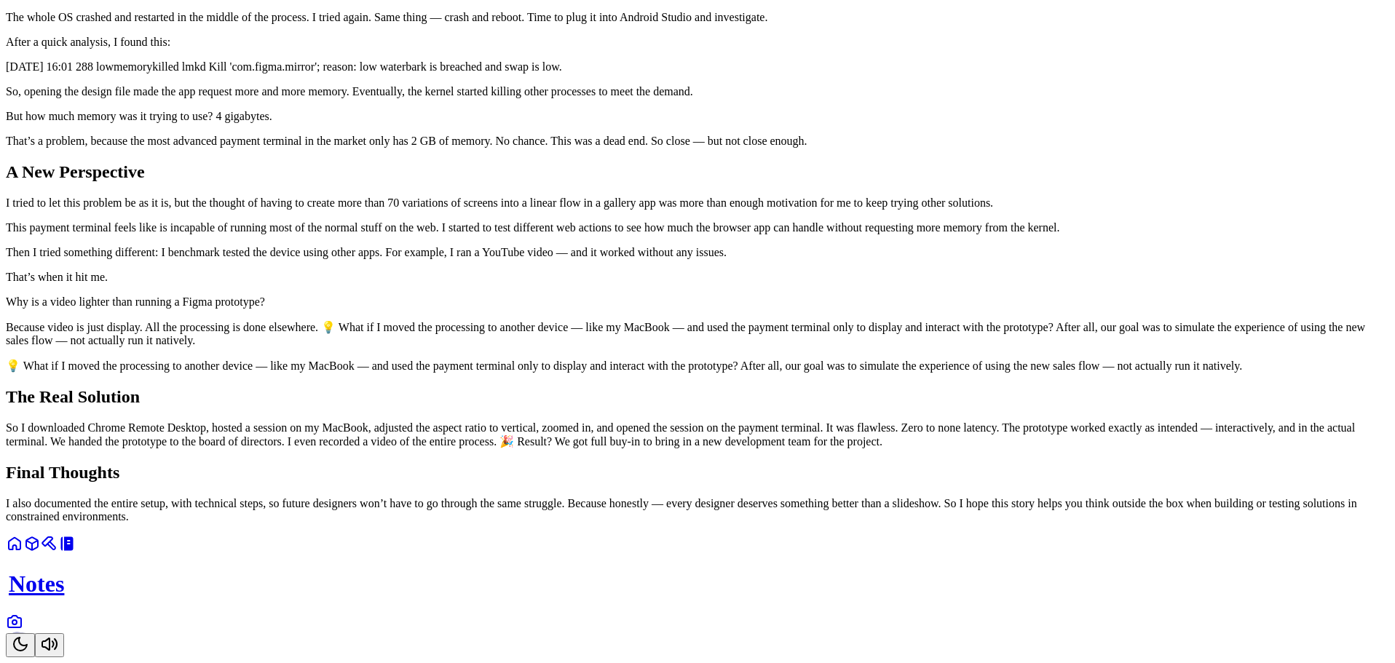
drag, startPoint x: 620, startPoint y: 264, endPoint x: 408, endPoint y: 242, distance: 212.9
drag, startPoint x: 420, startPoint y: 229, endPoint x: 722, endPoint y: 261, distance: 303.1
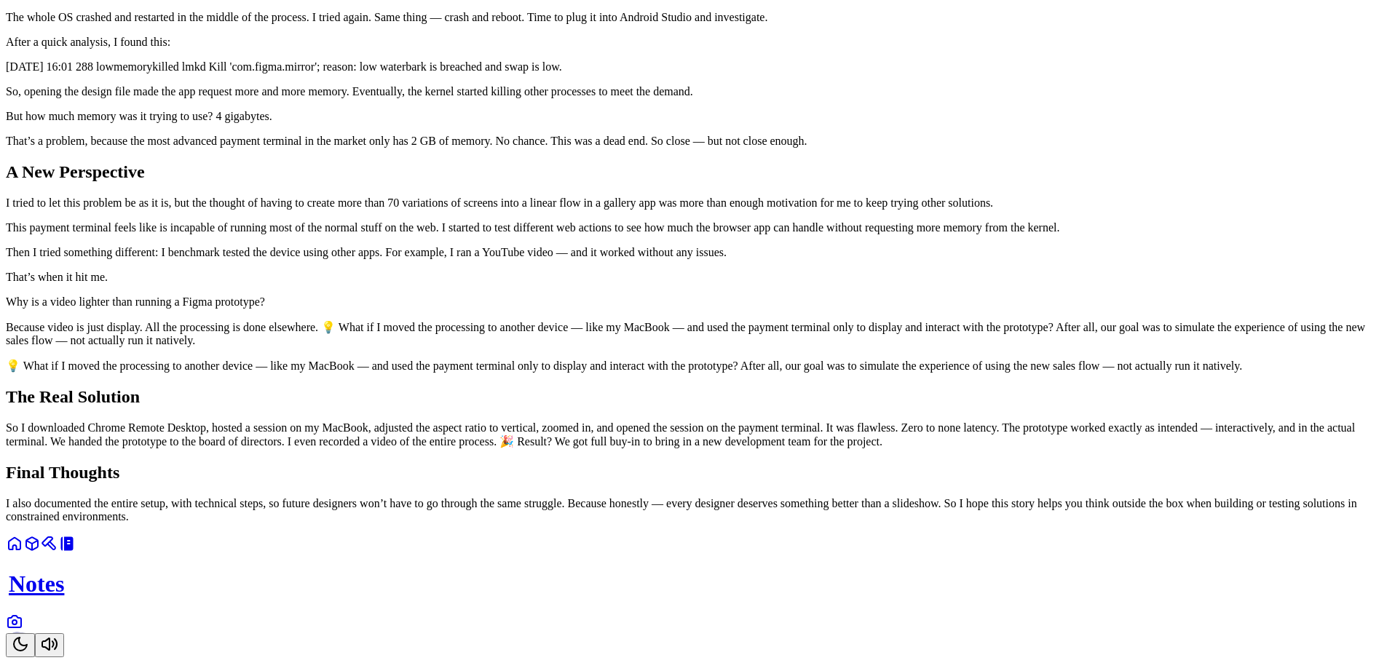
drag, startPoint x: 714, startPoint y: 251, endPoint x: 443, endPoint y: 237, distance: 270.5
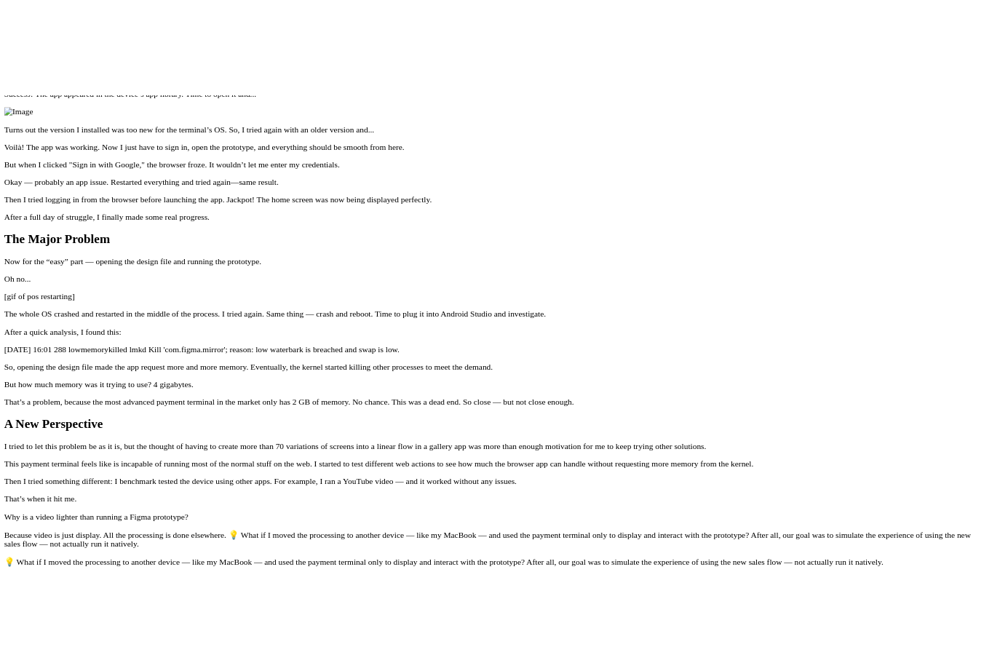
scroll to position [0, 0]
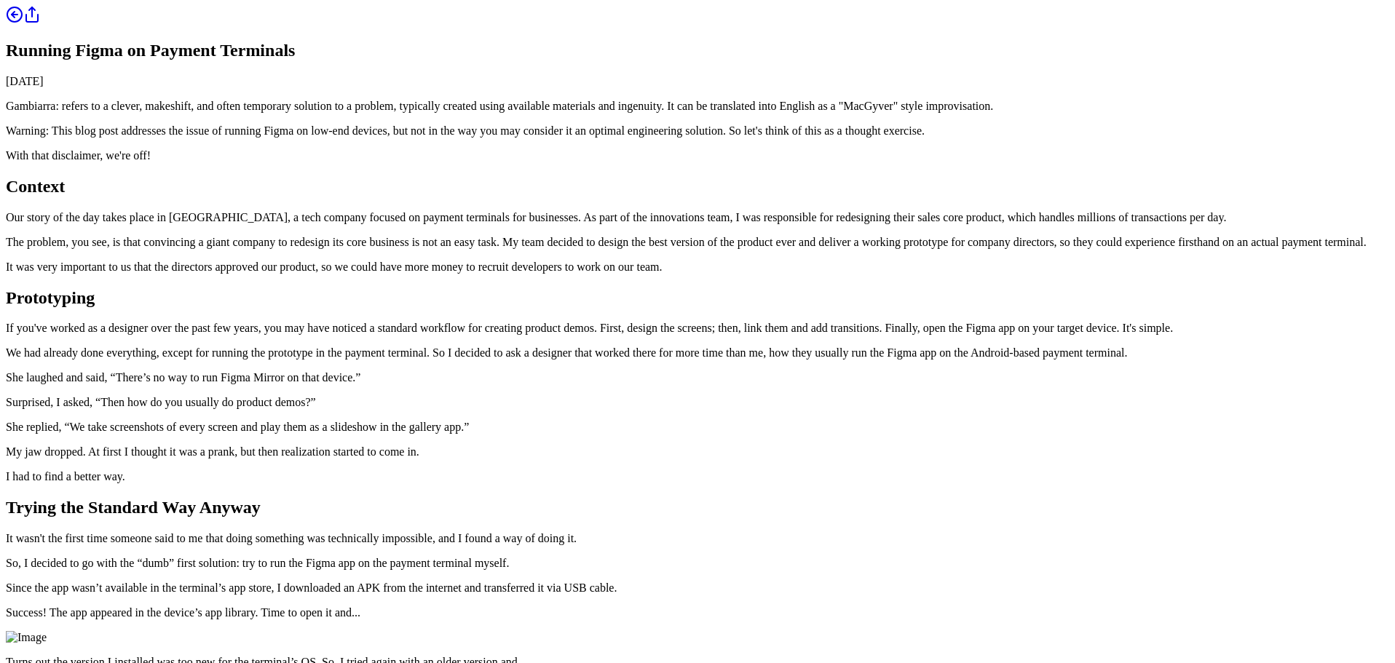
click at [23, 25] on link at bounding box center [14, 19] width 17 height 12
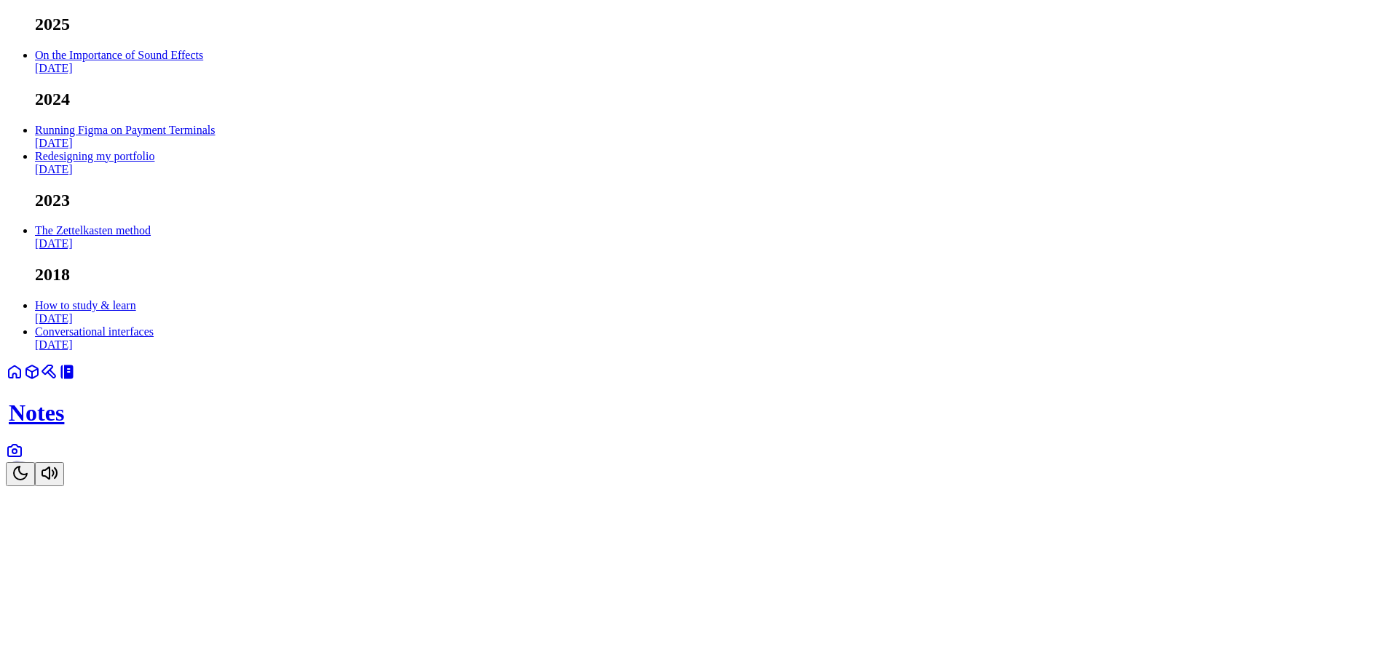
click at [215, 149] on link "Running Figma on Payment Terminals [DATE]" at bounding box center [125, 136] width 180 height 25
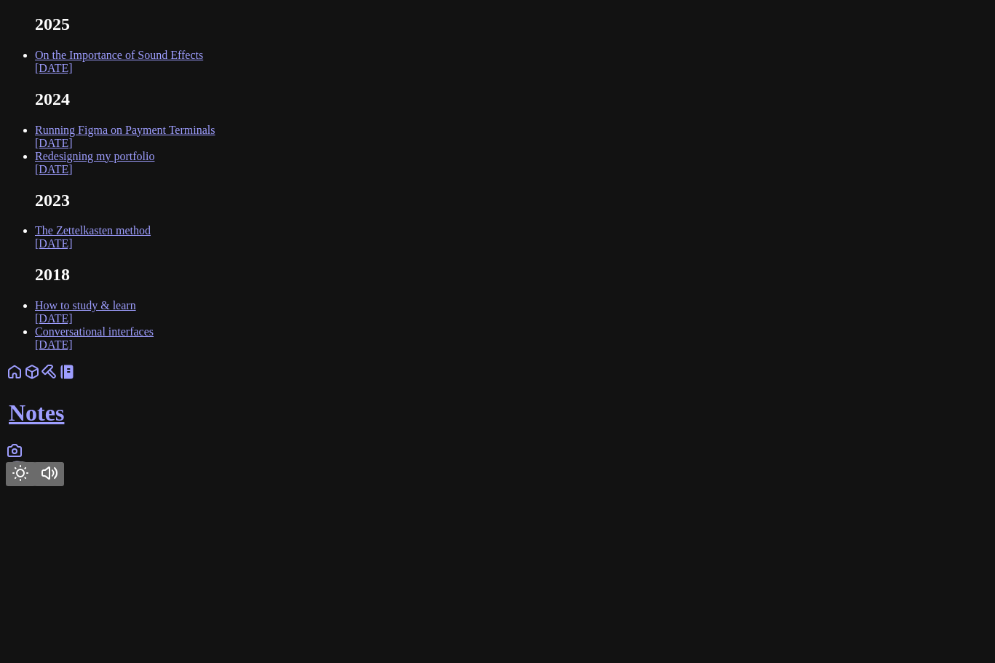
click at [215, 149] on link "Running Figma on Payment Terminals [DATE]" at bounding box center [125, 136] width 180 height 25
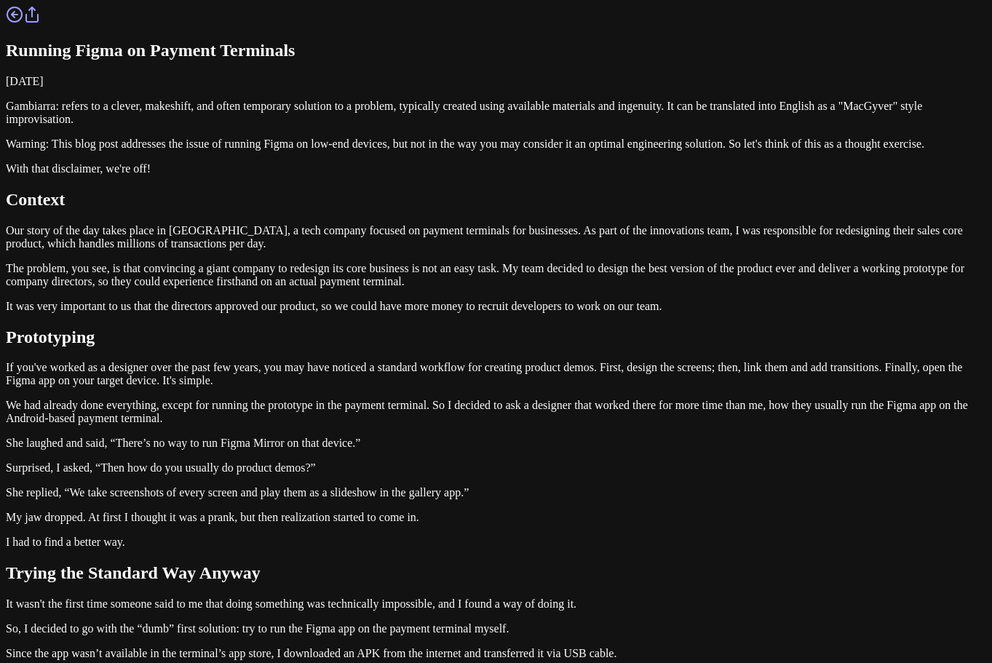
click at [23, 23] on icon at bounding box center [14, 14] width 17 height 17
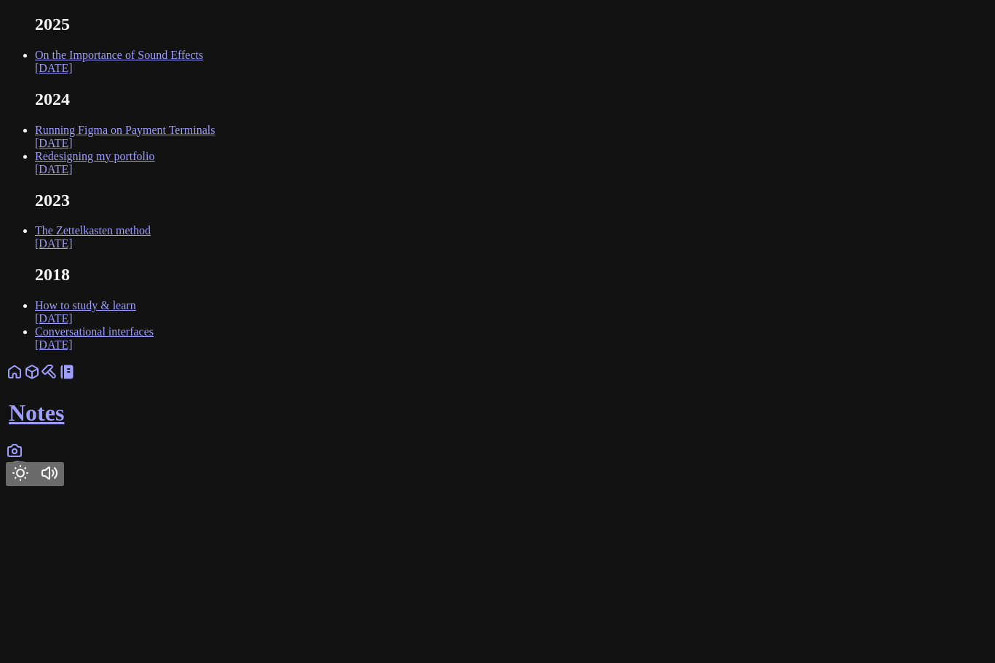
click at [203, 74] on link "On the Importance of Sound Effects [DATE]" at bounding box center [119, 61] width 168 height 25
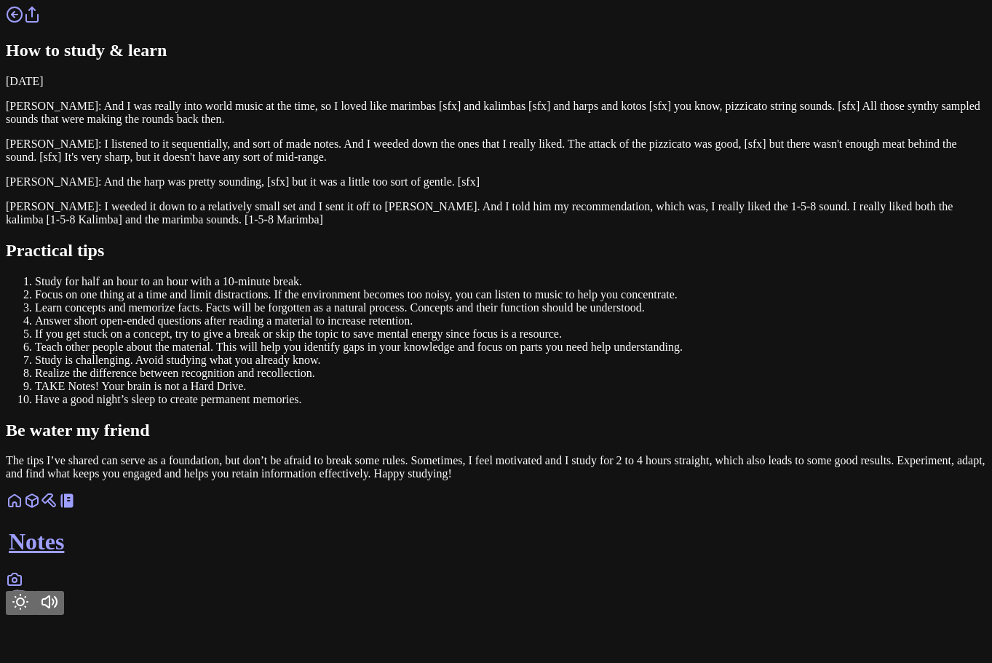
click at [23, 25] on link at bounding box center [14, 19] width 17 height 12
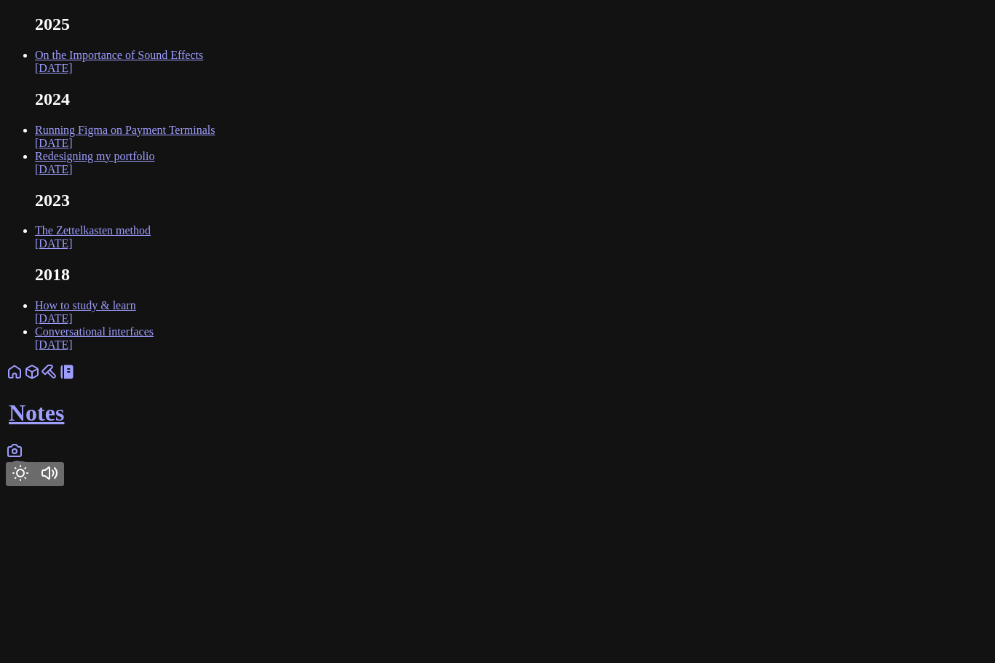
click at [203, 74] on link "On the Importance of Sound Effects [DATE]" at bounding box center [119, 61] width 168 height 25
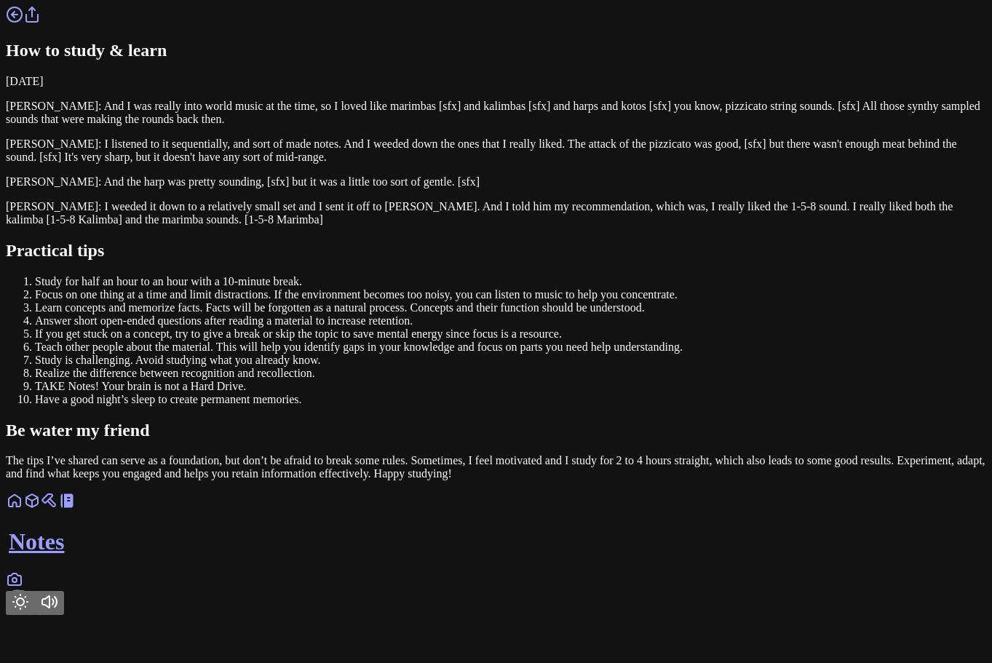
click at [23, 23] on icon at bounding box center [14, 14] width 17 height 17
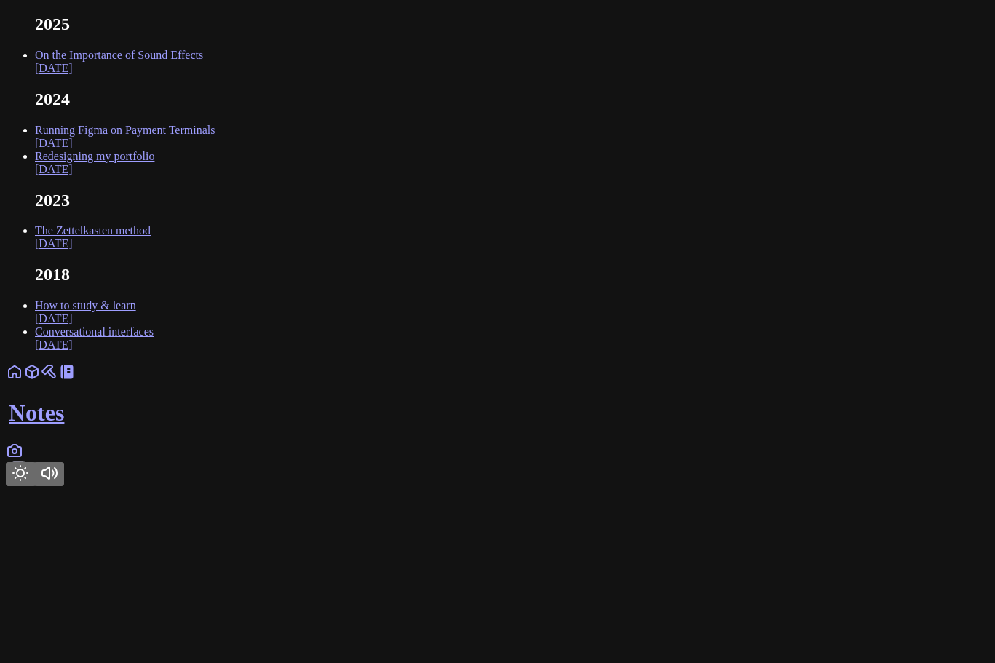
click at [203, 74] on link "On the Importance of Sound Effects [DATE]" at bounding box center [119, 61] width 168 height 25
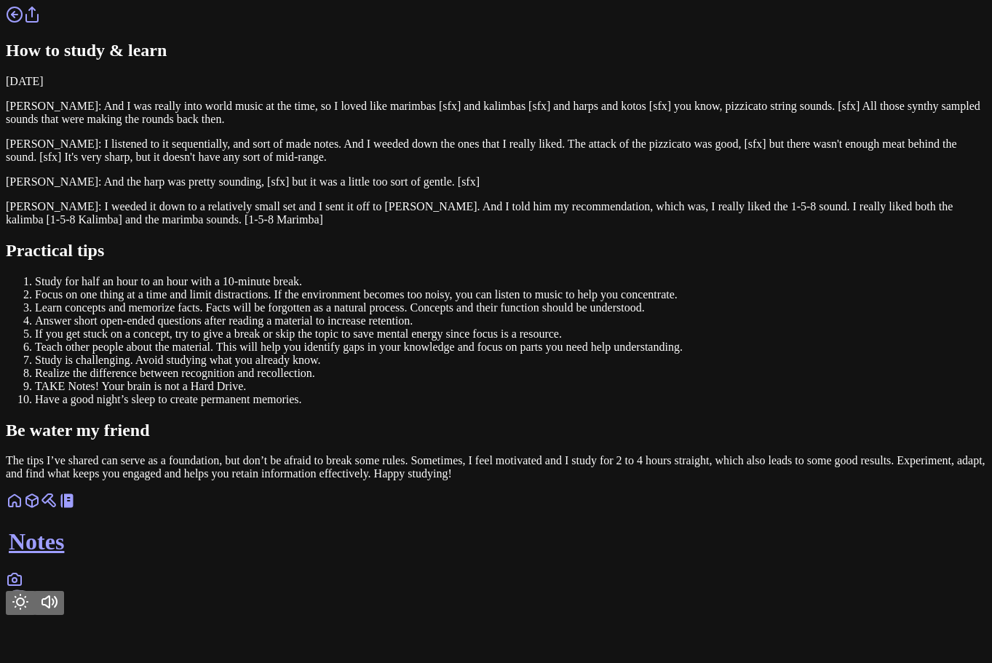
click at [23, 25] on link at bounding box center [14, 19] width 17 height 12
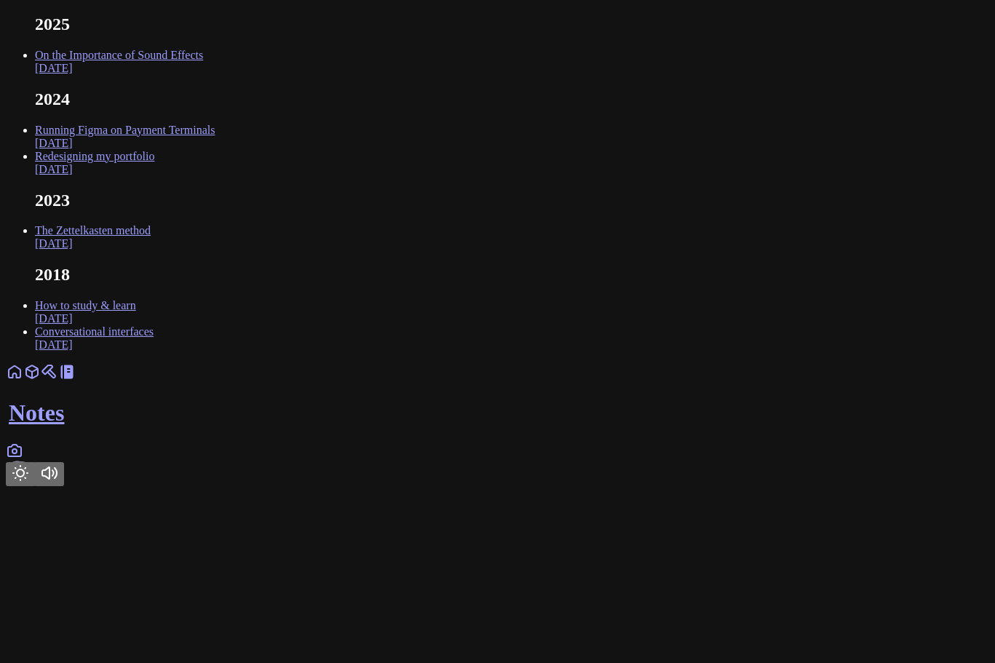
click at [203, 74] on link "On the Importance of Sound Effects [DATE]" at bounding box center [119, 61] width 168 height 25
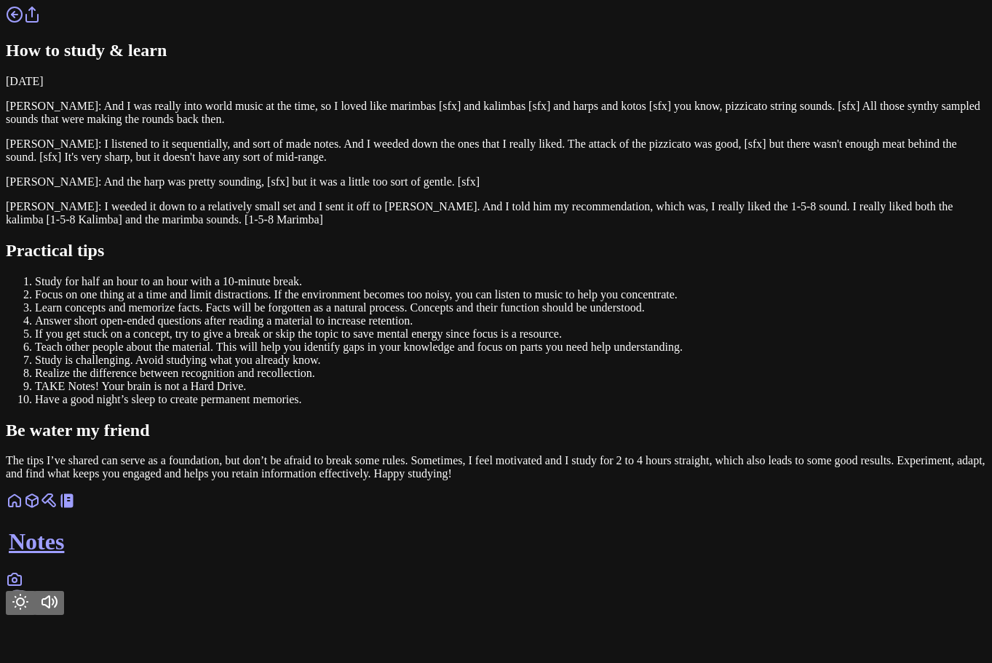
click at [23, 23] on icon at bounding box center [14, 14] width 17 height 17
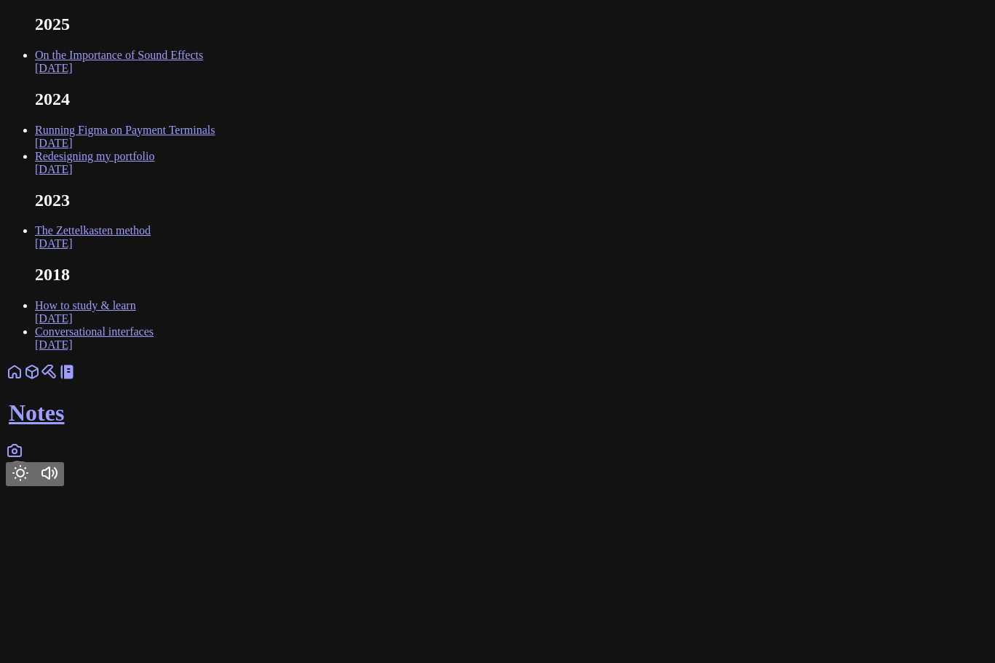
click at [203, 74] on link "On the Importance of Sound Effects [DATE]" at bounding box center [119, 61] width 168 height 25
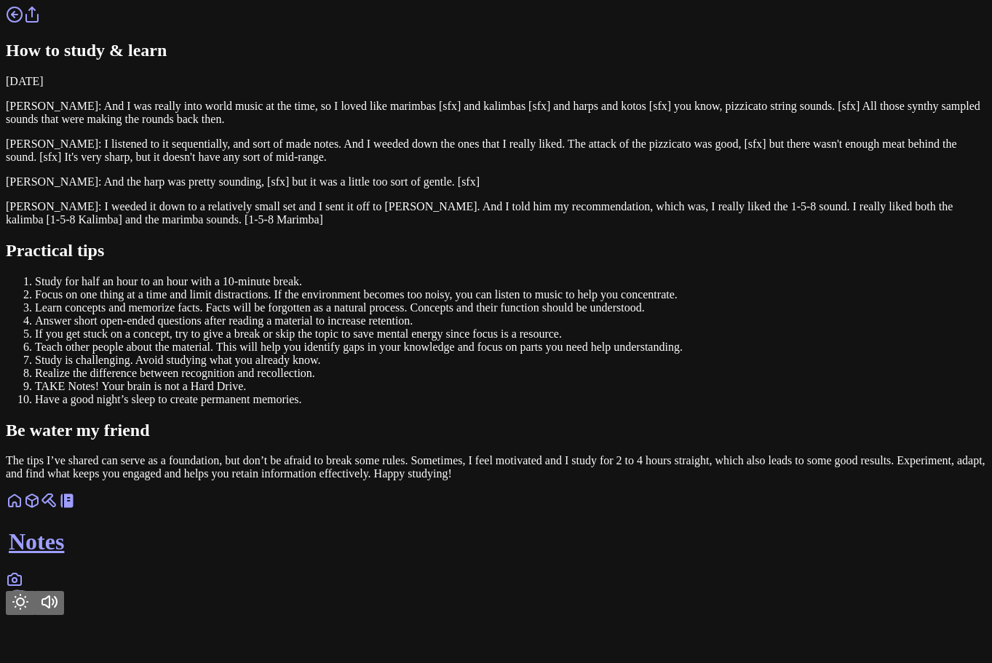
click at [23, 512] on link at bounding box center [14, 505] width 17 height 12
